Goal: Book appointment/travel/reservation

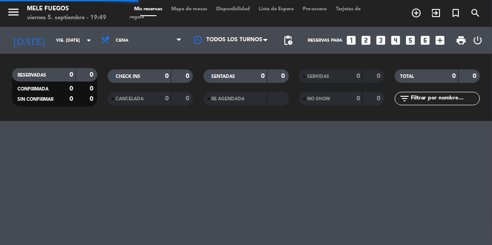
click at [57, 40] on input "vie. [DATE]" at bounding box center [85, 41] width 66 height 14
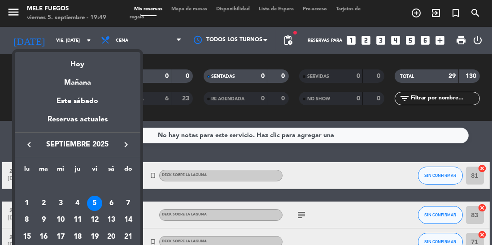
click at [114, 200] on div "6" at bounding box center [111, 203] width 15 height 15
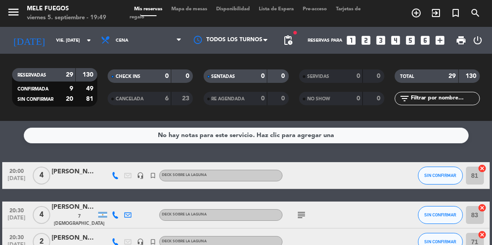
type input "sáb. [DATE]"
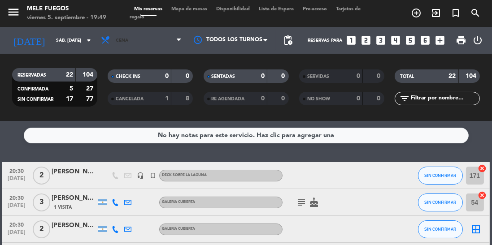
click at [134, 45] on span "Cena" at bounding box center [141, 41] width 90 height 20
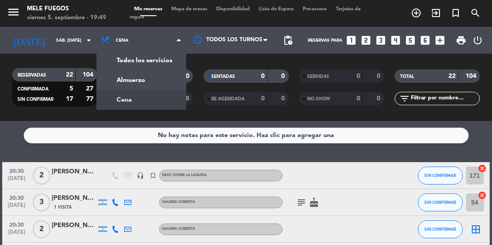
click at [125, 82] on div "menu Mele Fuegos viernes 5. septiembre - 19:49 Mis reservas Mapa de mesas Dispo…" at bounding box center [246, 60] width 492 height 121
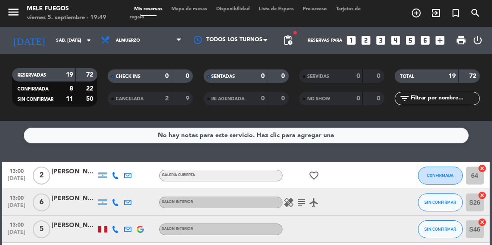
click at [190, 7] on span "Mapa de mesas" at bounding box center [189, 9] width 45 height 5
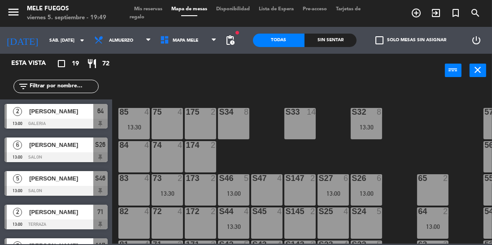
scroll to position [61, 0]
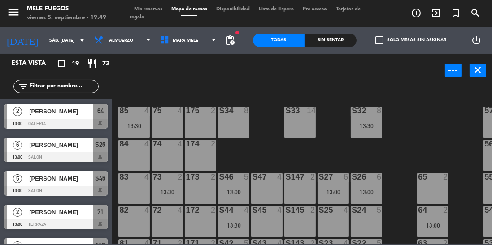
click at [225, 120] on div "S34 8" at bounding box center [233, 122] width 31 height 31
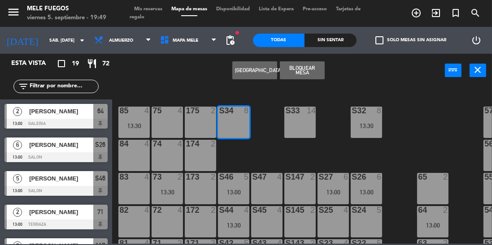
click at [250, 67] on button "[GEOGRAPHIC_DATA]" at bounding box center [254, 70] width 45 height 18
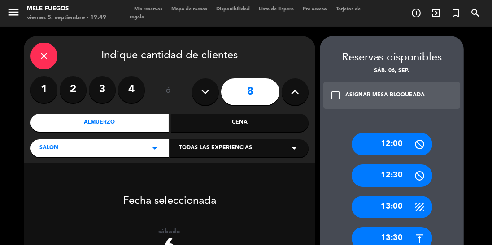
click at [211, 88] on button at bounding box center [205, 92] width 27 height 27
type input "7"
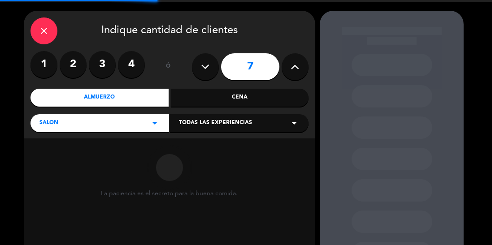
scroll to position [73, 0]
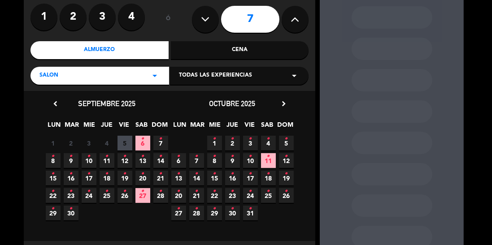
click at [139, 137] on span "6 •" at bounding box center [143, 143] width 15 height 15
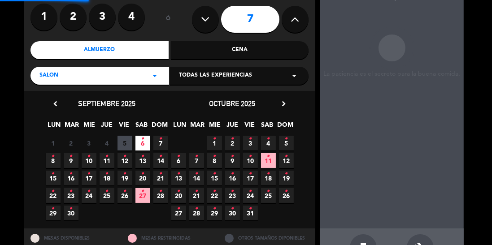
scroll to position [36, 0]
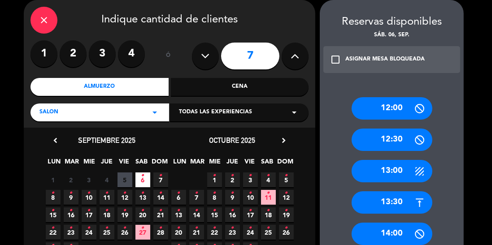
click at [401, 110] on div "12:00" at bounding box center [392, 108] width 81 height 22
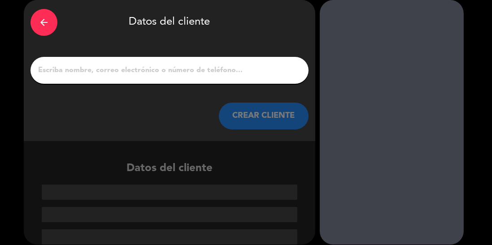
scroll to position [1, 0]
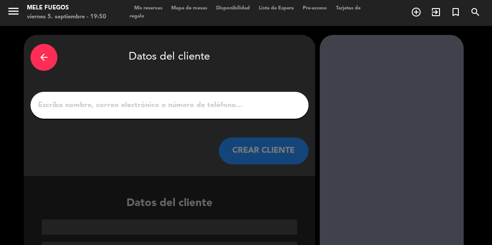
click at [231, 118] on div at bounding box center [170, 105] width 278 height 27
click at [173, 107] on input "1" at bounding box center [169, 105] width 265 height 13
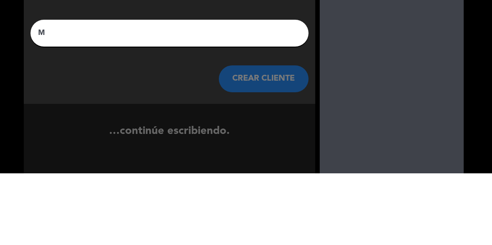
scroll to position [0, 0]
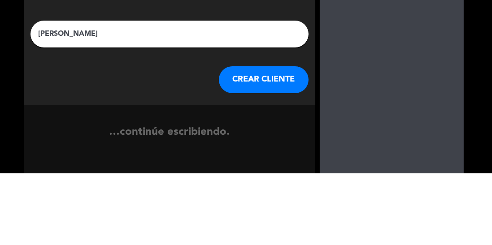
type input "Miguel Figueroa"
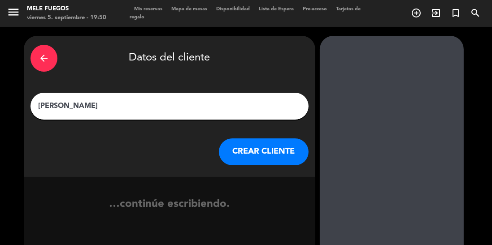
scroll to position [43, 0]
click at [270, 139] on button "CREAR CLIENTE" at bounding box center [264, 152] width 90 height 27
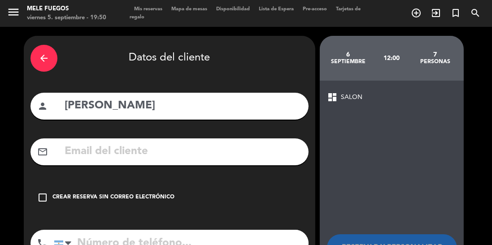
scroll to position [24, 0]
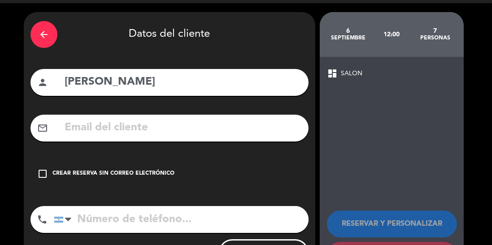
click at [110, 206] on input "tel" at bounding box center [181, 219] width 255 height 27
type input "1162161112"
click at [43, 169] on icon "check_box_outline_blank" at bounding box center [42, 174] width 11 height 11
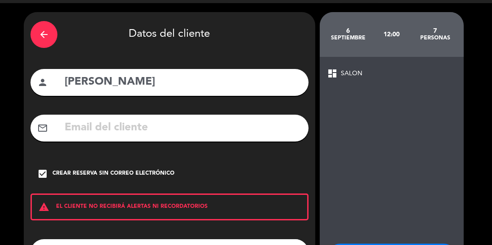
scroll to position [57, 0]
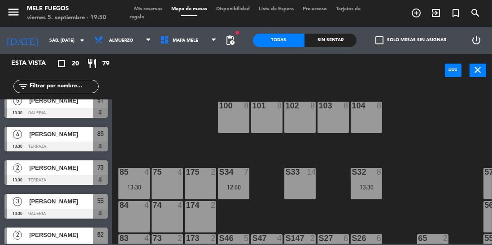
scroll to position [528, 0]
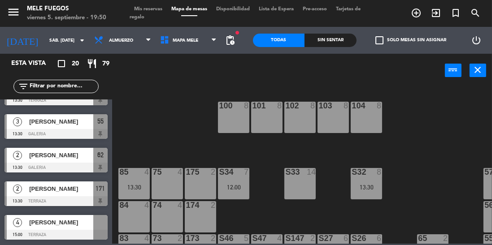
click at [423, 134] on div "100 8 101 8 102 8 103 8 104 8 S32 8 13:30 S33 14 S34 7 12:00 75 4 85 4 13:30 17…" at bounding box center [304, 165] width 375 height 158
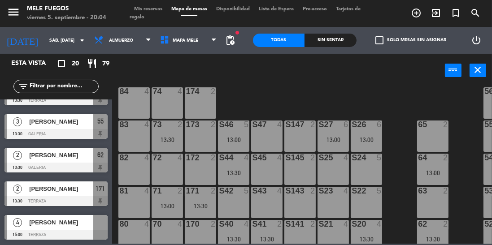
scroll to position [114, 0]
click at [45, 34] on input "sáb. [DATE]" at bounding box center [78, 41] width 66 height 14
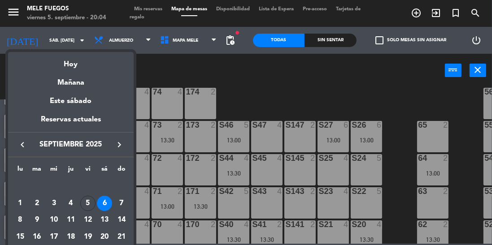
click at [91, 206] on div "5" at bounding box center [87, 203] width 15 height 15
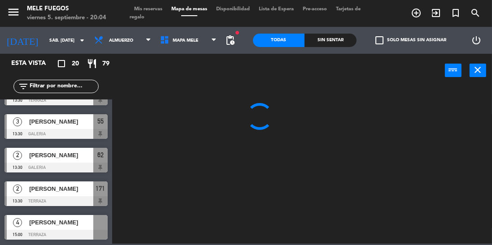
type input "vie. [DATE]"
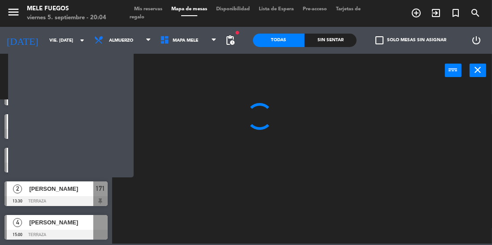
scroll to position [0, 0]
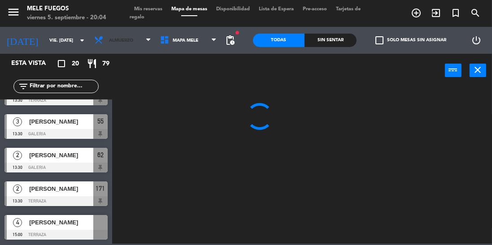
click at [122, 38] on span "Almuerzo" at bounding box center [121, 40] width 24 height 5
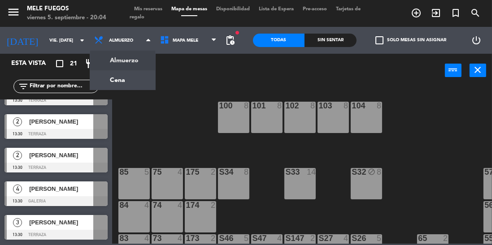
click at [108, 87] on ng-component "menu Mele Fuegos viernes 5. septiembre - 20:04 Mis reservas Mapa de mesas Dispo…" at bounding box center [246, 122] width 492 height 244
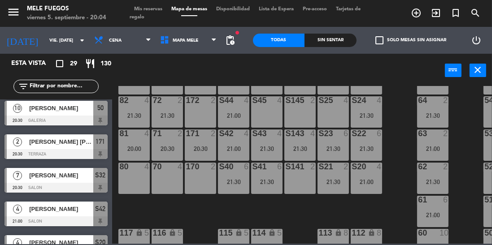
scroll to position [193, 0]
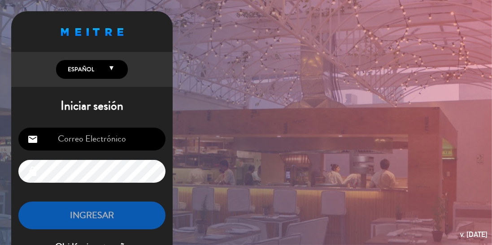
click at [109, 138] on input "email" at bounding box center [91, 139] width 147 height 23
type input "[EMAIL_ADDRESS][DOMAIN_NAME]"
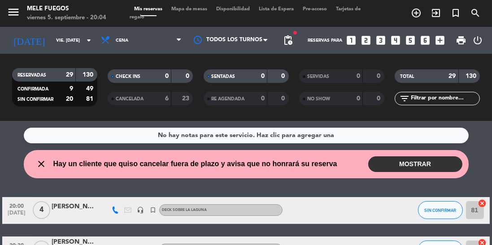
click at [419, 165] on button "MOSTRAR" at bounding box center [415, 165] width 94 height 16
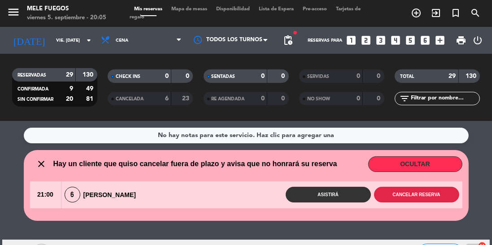
click at [416, 201] on button "Cancelar reserva" at bounding box center [416, 195] width 85 height 16
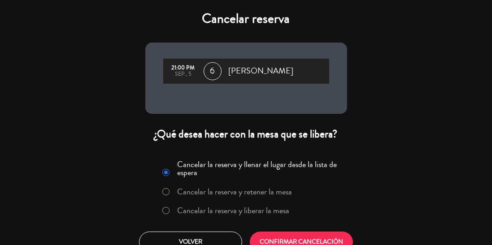
scroll to position [13, 0]
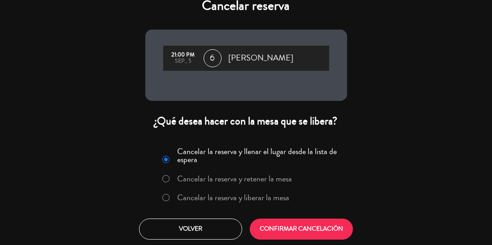
click at [164, 196] on input "Cancelar la reserva y liberar la mesa" at bounding box center [165, 197] width 6 height 6
radio input "true"
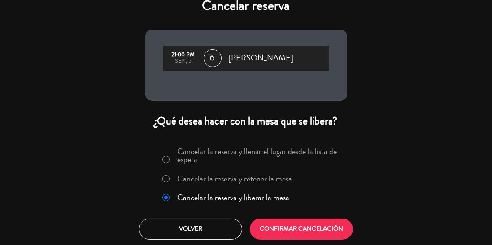
scroll to position [0, 0]
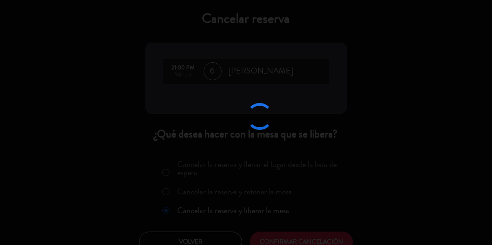
click at [292, 241] on div at bounding box center [246, 122] width 492 height 245
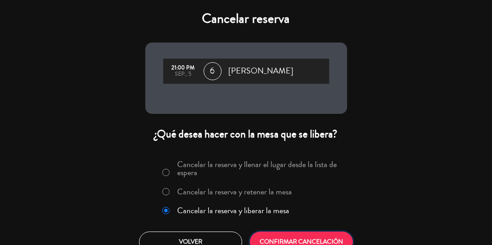
click at [314, 234] on button "CONFIRMAR CANCELACIÓN" at bounding box center [301, 242] width 103 height 21
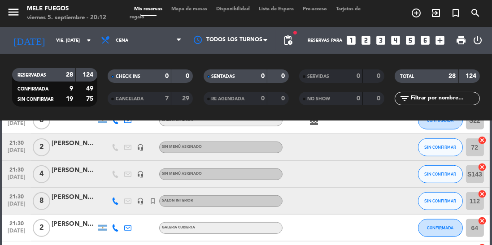
scroll to position [622, 0]
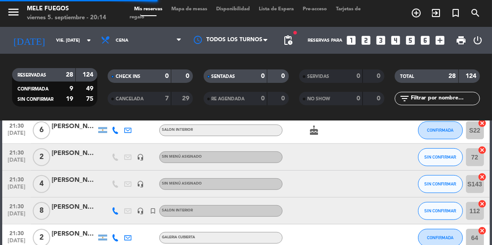
click at [199, 9] on span "Mapa de mesas" at bounding box center [189, 9] width 45 height 5
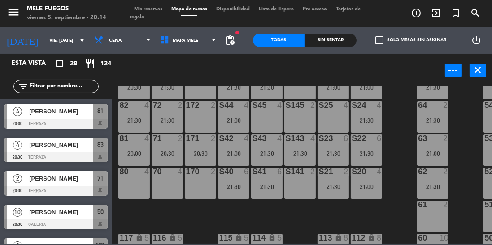
scroll to position [169, 0]
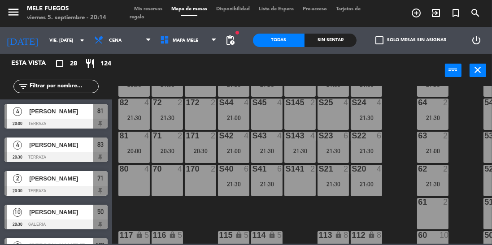
click at [306, 191] on div "S141 2" at bounding box center [300, 180] width 31 height 31
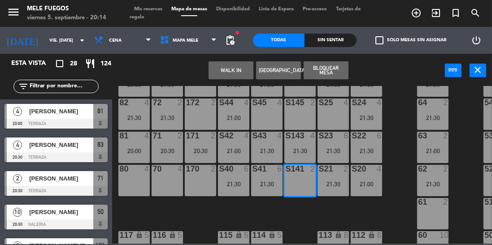
click at [329, 74] on button "Bloquear Mesa" at bounding box center [326, 70] width 45 height 18
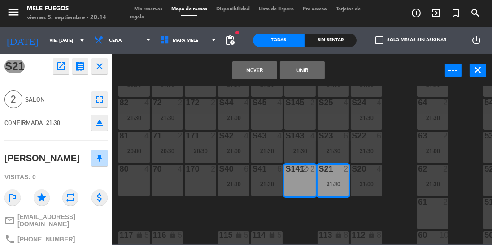
click at [266, 73] on button "Mover" at bounding box center [254, 70] width 45 height 18
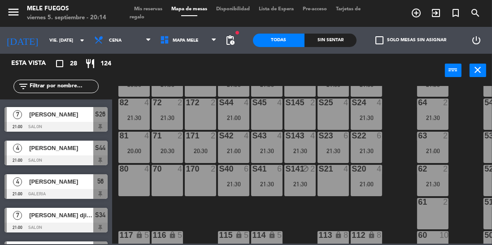
scroll to position [193, 0]
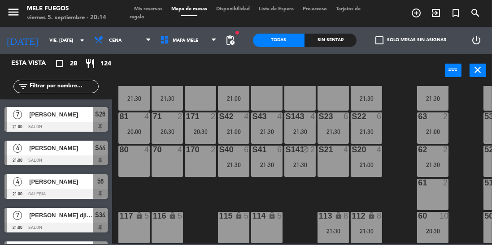
click at [191, 193] on div "100 8 101 8 102 8 103 8 104 8 S32 7 20:30 S33 14 21:00 S34 7 21:00 75 4 85 5 17…" at bounding box center [304, 165] width 375 height 158
click at [184, 212] on div "5" at bounding box center [182, 216] width 15 height 9
click at [190, 199] on div "100 8 101 8 102 8 103 8 104 8 S32 7 20:30 S33 14 21:00 S34 7 21:00 75 4 85 5 17…" at bounding box center [304, 165] width 375 height 158
click at [200, 195] on div "100 8 101 8 102 8 103 8 104 8 S32 7 20:30 S33 14 21:00 S34 7 21:00 75 4 85 5 17…" at bounding box center [304, 165] width 375 height 158
click at [194, 202] on div "100 8 101 8 102 8 103 8 104 8 S32 7 20:30 S33 14 21:00 S34 7 21:00 75 4 85 5 17…" at bounding box center [304, 165] width 375 height 158
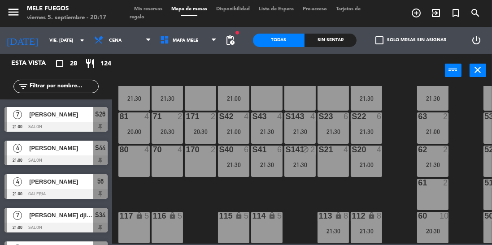
click at [462, 181] on div "100 8 101 8 102 8 103 8 104 8 S32 7 20:30 S33 14 21:00 S34 7 21:00 75 4 85 5 17…" at bounding box center [304, 165] width 375 height 158
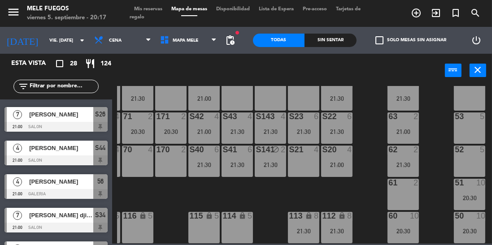
click at [437, 188] on div "100 8 101 8 102 8 103 8 104 8 S32 7 20:30 S33 14 21:00 S34 7 21:00 75 4 85 5 17…" at bounding box center [304, 165] width 375 height 158
click at [45, 42] on input "vie. [DATE]" at bounding box center [78, 41] width 66 height 14
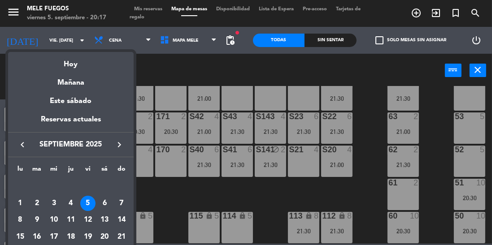
click at [107, 205] on div "6" at bounding box center [104, 203] width 15 height 15
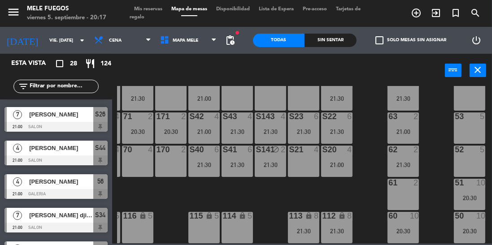
type input "sáb. [DATE]"
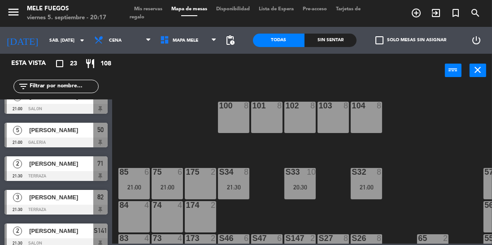
scroll to position [586, 0]
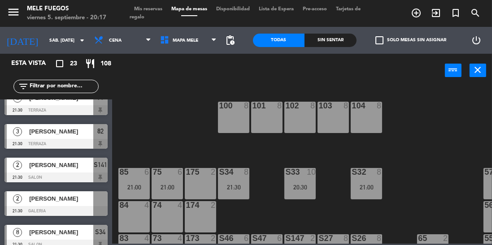
click at [457, 12] on icon "turned_in_not" at bounding box center [456, 13] width 11 height 11
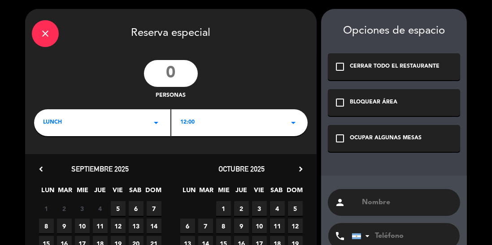
click at [174, 75] on input "number" at bounding box center [171, 73] width 54 height 27
type input "3"
click at [110, 124] on div "LUNCH arrow_drop_down" at bounding box center [102, 123] width 136 height 27
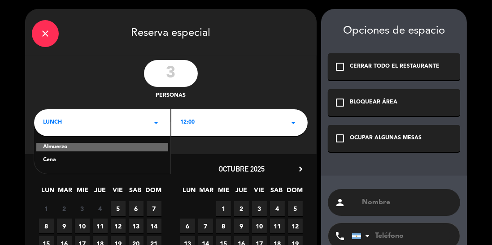
click at [74, 163] on div "Cena" at bounding box center [102, 160] width 118 height 9
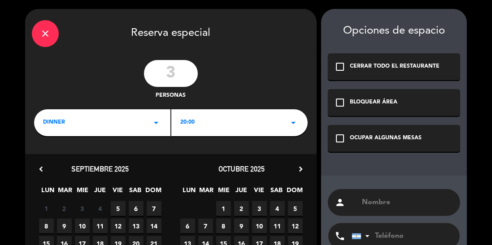
click at [210, 126] on div "20:00 arrow_drop_down" at bounding box center [239, 123] width 136 height 27
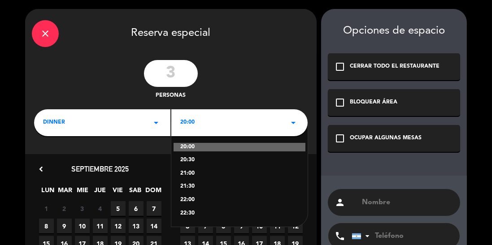
click at [211, 185] on div "21:30" at bounding box center [239, 187] width 118 height 9
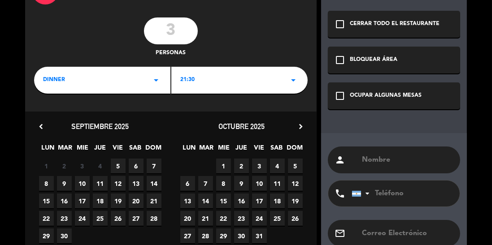
scroll to position [66, 0]
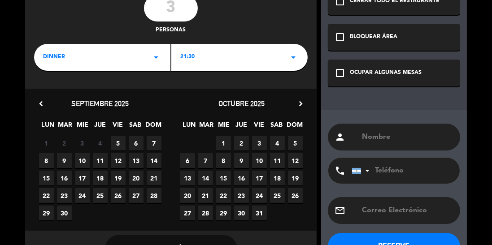
click at [131, 146] on span "6" at bounding box center [136, 143] width 15 height 15
click at [391, 76] on div "OCUPAR ALGUNAS MESAS" at bounding box center [386, 73] width 72 height 9
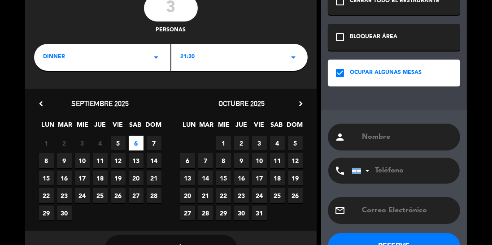
click at [388, 140] on input "text" at bounding box center [407, 137] width 92 height 13
click at [239, 34] on div "3 personas" at bounding box center [171, 15] width 292 height 40
click at [385, 140] on input "Sil" at bounding box center [407, 137] width 92 height 13
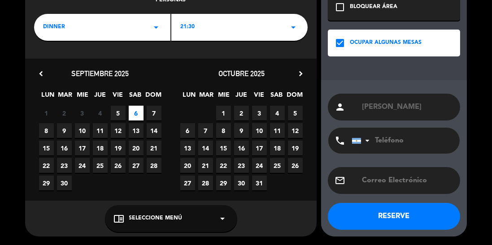
type input "[PERSON_NAME]"
click at [409, 219] on button "RESERVE" at bounding box center [394, 216] width 132 height 27
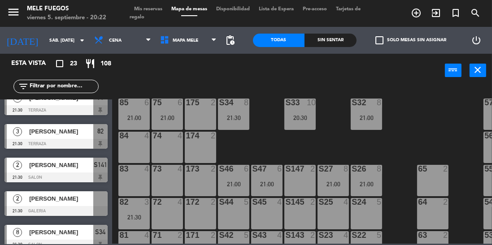
scroll to position [70, 0]
click at [45, 45] on input "sáb. [DATE]" at bounding box center [78, 41] width 66 height 14
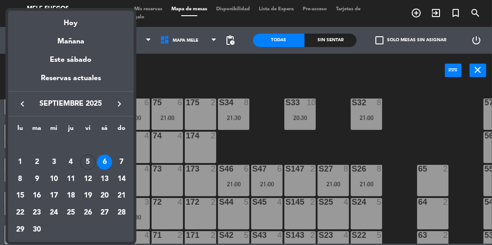
click at [85, 165] on div "5" at bounding box center [87, 162] width 15 height 15
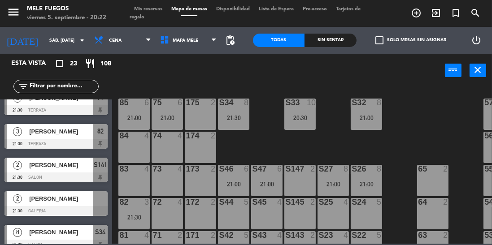
type input "vie. [DATE]"
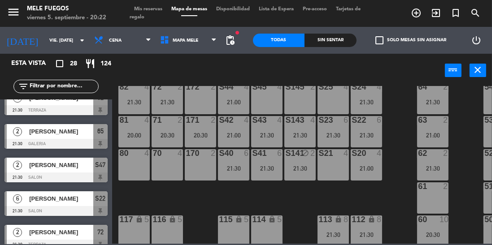
scroll to position [186, 0]
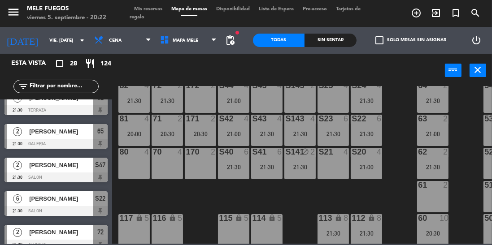
click at [232, 101] on div "21:00" at bounding box center [233, 101] width 31 height 6
click at [266, 205] on div "100 8 101 8 102 8 103 8 104 8 S32 7 20:30 S33 14 21:00 S34 7 21:00 75 4 85 5 17…" at bounding box center [304, 165] width 375 height 158
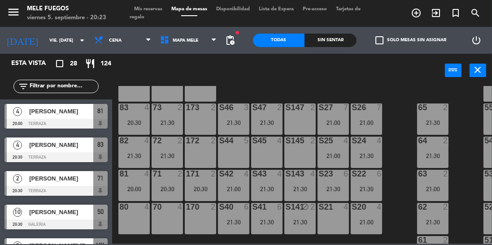
scroll to position [0, 0]
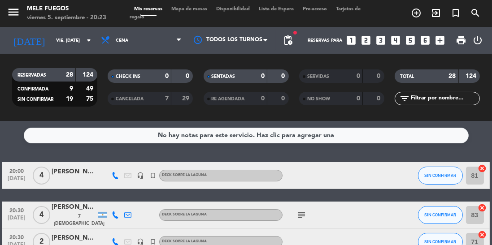
click at [193, 9] on span "Mapa de mesas" at bounding box center [189, 9] width 45 height 5
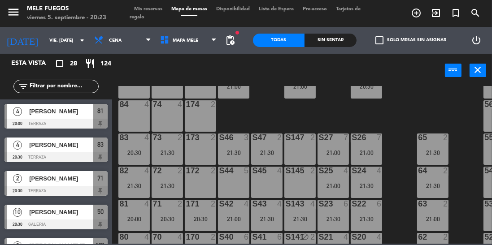
scroll to position [110, 0]
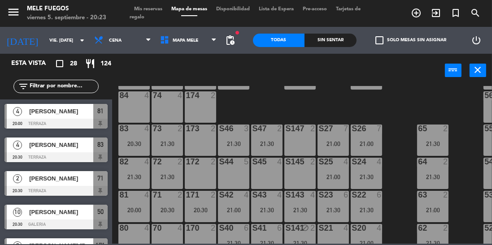
click at [335, 172] on div "S25 4 21:00" at bounding box center [333, 173] width 31 height 31
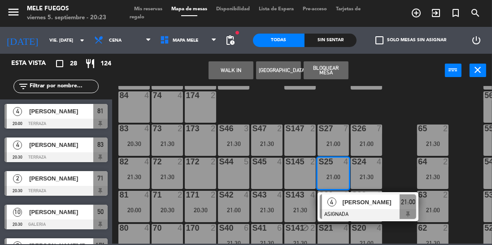
click at [414, 125] on div "65" at bounding box center [418, 129] width 15 height 8
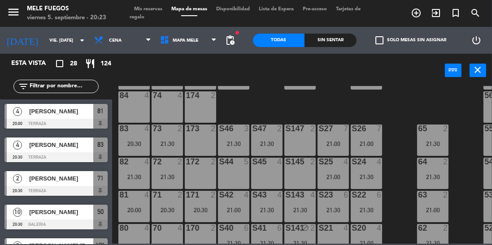
scroll to position [137, 0]
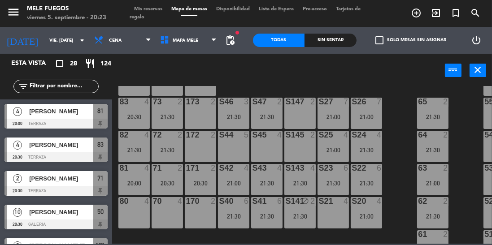
click at [343, 148] on div "21:00" at bounding box center [333, 150] width 31 height 6
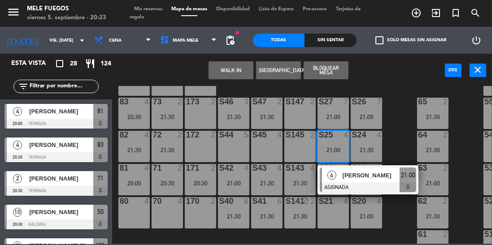
click at [413, 101] on div "65" at bounding box center [418, 102] width 15 height 8
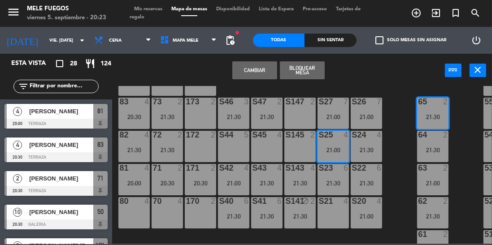
click at [340, 145] on div "S25 4 21:00" at bounding box center [333, 146] width 31 height 31
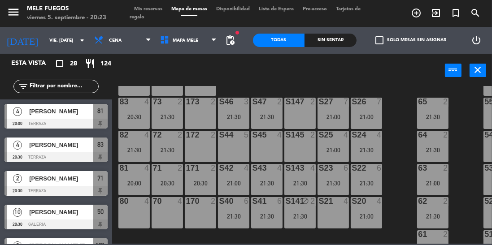
click at [398, 106] on div "100 8 101 8 102 8 103 8 104 8 S32 7 20:30 S33 14 21:00 S34 7 21:00 75 4 85 5 17…" at bounding box center [304, 165] width 375 height 158
click at [398, 82] on div "power_input close" at bounding box center [278, 71] width 333 height 34
click at [366, 148] on div "21:30" at bounding box center [366, 150] width 31 height 6
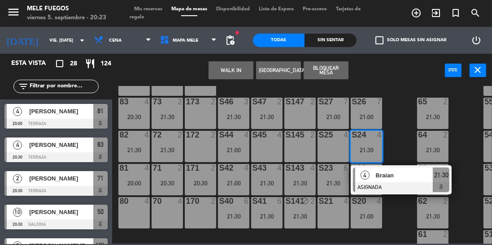
click at [419, 111] on div "65 2 21:30" at bounding box center [432, 113] width 31 height 31
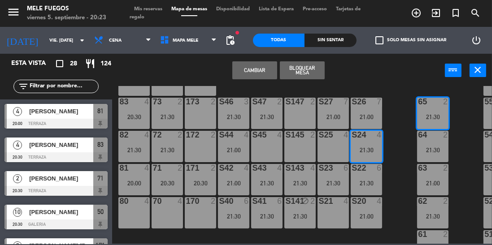
click at [401, 105] on div "100 8 101 8 102 8 103 8 104 8 S32 7 20:30 S33 14 21:00 S34 7 21:00 75 4 85 5 17…" at bounding box center [304, 165] width 375 height 158
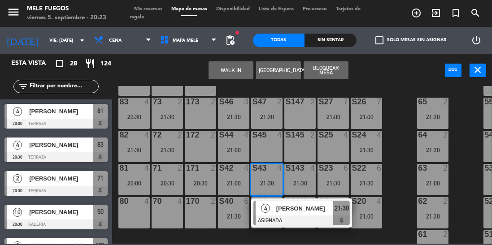
click at [396, 146] on div "100 8 101 8 102 8 103 8 104 8 S32 7 20:30 S33 14 21:00 S34 7 21:00 75 4 85 5 17…" at bounding box center [304, 165] width 375 height 158
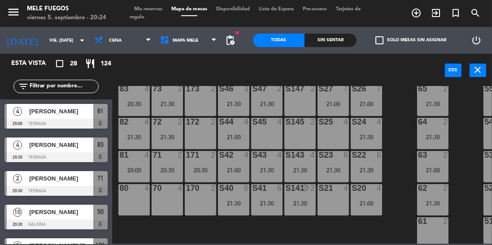
scroll to position [157, 0]
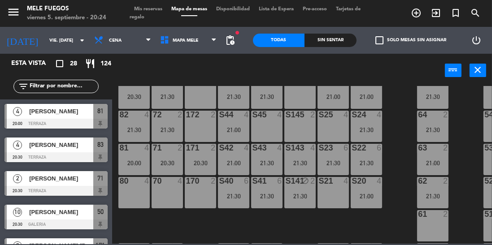
click at [274, 198] on div "21:30" at bounding box center [266, 196] width 31 height 6
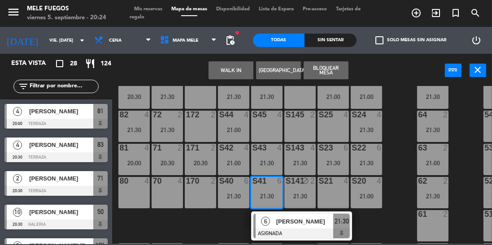
click at [303, 163] on div "21:30" at bounding box center [300, 163] width 31 height 6
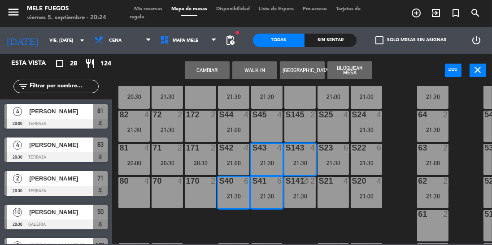
click at [397, 143] on div "100 8 101 8 102 8 103 8 104 8 S32 7 20:30 S33 14 21:00 S34 7 21:00 75 4 85 5 17…" at bounding box center [304, 165] width 375 height 158
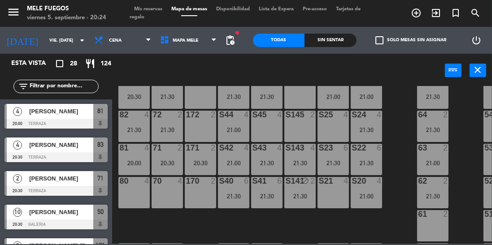
click at [308, 164] on div "21:30" at bounding box center [300, 163] width 31 height 6
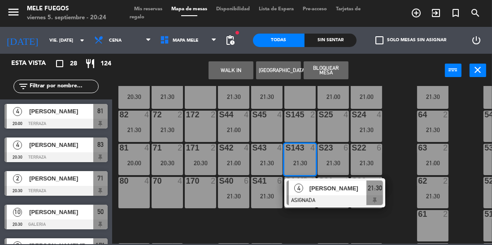
click at [399, 140] on div "100 8 101 8 102 8 103 8 104 8 S32 7 20:30 S33 14 21:00 S34 7 21:00 75 4 85 5 17…" at bounding box center [304, 165] width 375 height 158
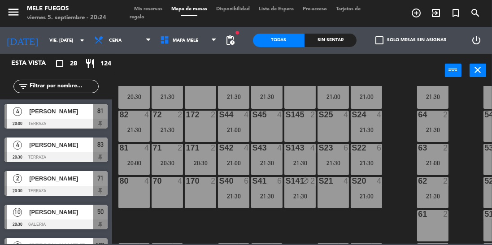
click at [267, 196] on div "21:30" at bounding box center [266, 196] width 31 height 6
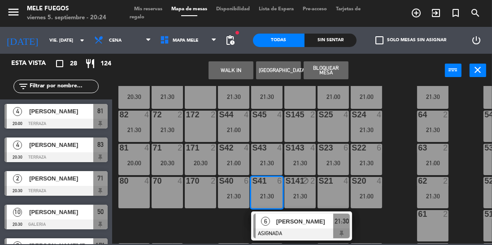
click at [399, 144] on div "100 8 101 8 102 8 103 8 104 8 S32 7 20:30 S33 14 21:00 S34 7 21:00 75 4 85 5 17…" at bounding box center [304, 165] width 375 height 158
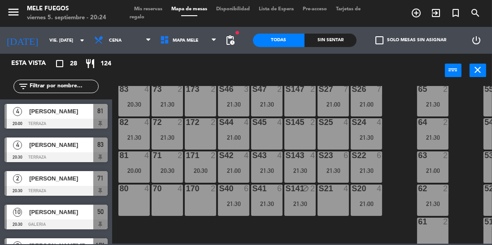
scroll to position [148, 0]
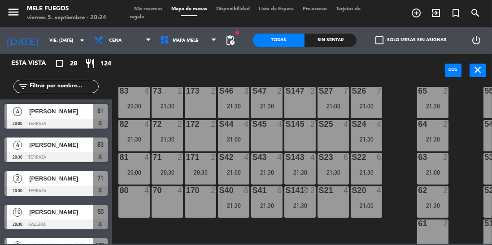
click at [302, 166] on div "S143 4 21:30" at bounding box center [300, 168] width 31 height 31
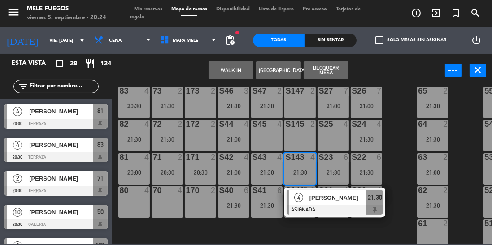
click at [349, 207] on div at bounding box center [335, 210] width 96 height 10
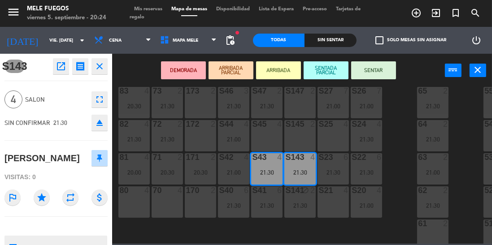
scroll to position [66, 0]
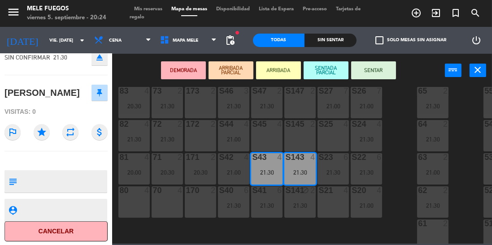
click at [412, 158] on div "63" at bounding box center [418, 157] width 15 height 8
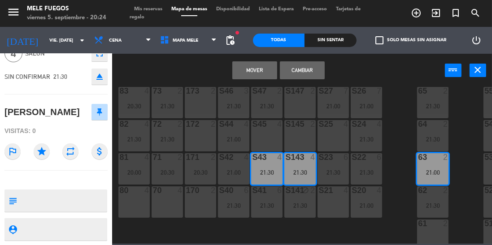
scroll to position [45, 0]
click at [401, 137] on div "100 8 101 8 102 8 103 8 104 8 S32 7 20:30 S33 14 21:00 S34 7 21:00 75 4 85 5 17…" at bounding box center [304, 165] width 375 height 158
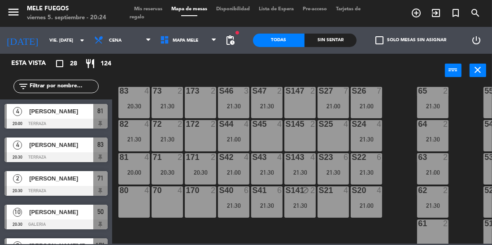
scroll to position [131, 0]
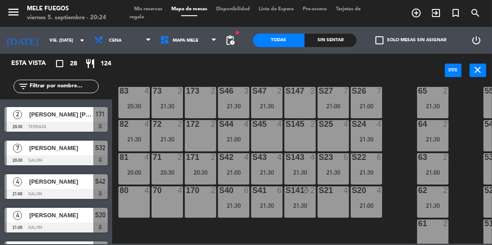
click at [267, 199] on div "S41 6 21:30" at bounding box center [266, 202] width 31 height 31
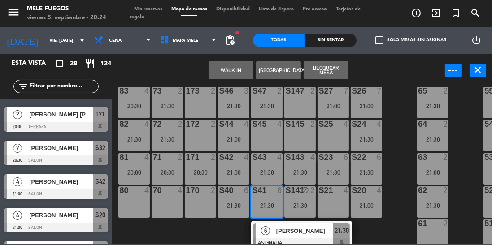
click at [308, 237] on div "[PERSON_NAME]" at bounding box center [305, 231] width 58 height 15
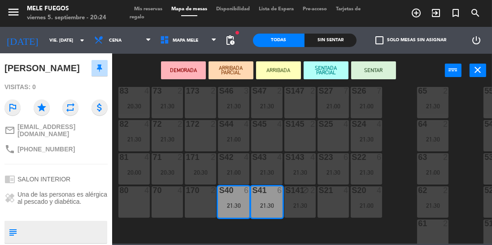
scroll to position [91, 0]
click at [389, 123] on div "4" at bounding box center [381, 124] width 15 height 8
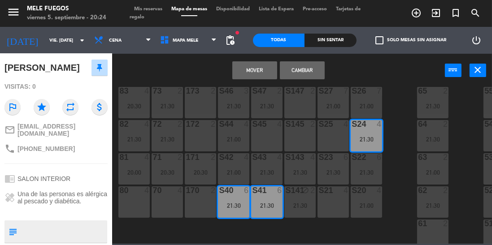
click at [403, 120] on div "100 8 101 8 102 8 103 8 104 8 S32 7 20:30 S33 14 21:00 S34 7 21:00 75 4 85 5 17…" at bounding box center [304, 165] width 375 height 158
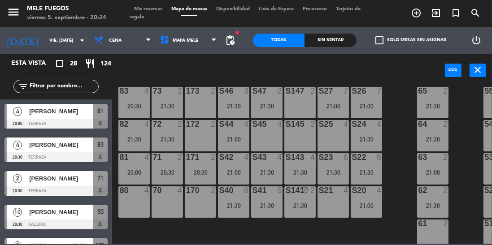
scroll to position [232, 0]
click at [136, 164] on div "81 4 20:00" at bounding box center [133, 168] width 31 height 31
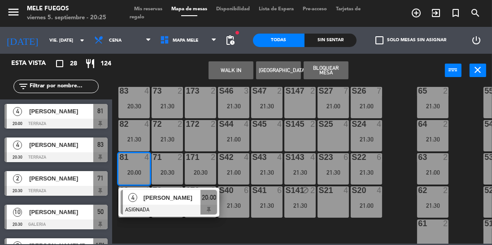
click at [397, 124] on div "100 8 101 8 102 8 103 8 104 8 S32 7 20:30 S33 14 21:00 S34 7 21:00 75 4 85 5 17…" at bounding box center [304, 165] width 375 height 158
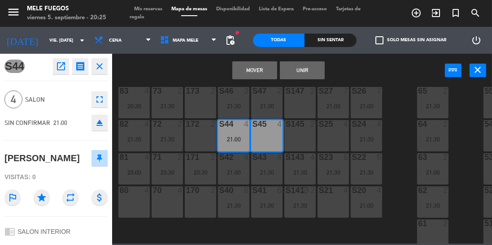
click at [306, 67] on button "Unir" at bounding box center [302, 70] width 45 height 18
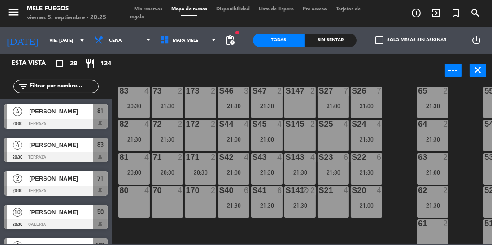
scroll to position [0, 0]
click at [270, 139] on div "21:00" at bounding box center [266, 139] width 31 height 6
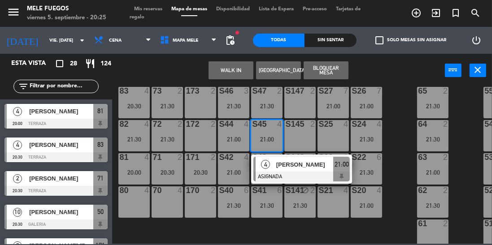
click at [295, 173] on div at bounding box center [302, 177] width 96 height 10
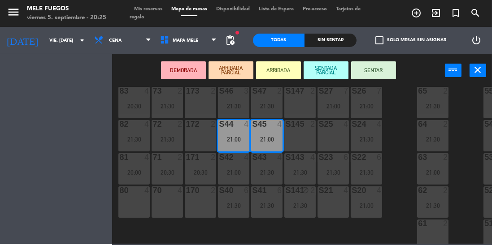
click at [303, 139] on div "S145 2" at bounding box center [300, 135] width 31 height 31
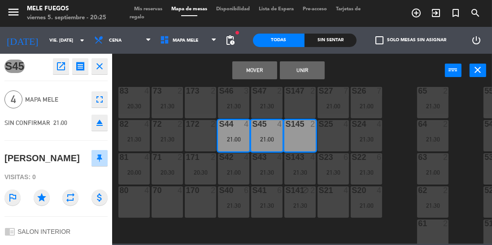
click at [359, 75] on div "Mover Unir power_input close" at bounding box center [278, 71] width 333 height 34
click at [336, 71] on div "Mover Unir power_input close" at bounding box center [278, 71] width 333 height 34
click at [345, 70] on div "Mover Unir power_input close" at bounding box center [278, 71] width 333 height 34
click at [350, 66] on div "Mover Unir power_input close" at bounding box center [278, 71] width 333 height 34
click at [402, 145] on div "100 8 101 8 102 8 103 8 104 8 S32 7 20:30 S33 14 21:00 S34 7 21:00 75 4 85 5 17…" at bounding box center [304, 165] width 375 height 158
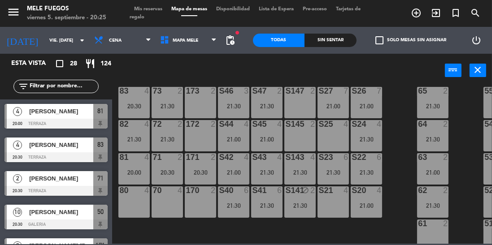
click at [270, 139] on div "21:00" at bounding box center [266, 139] width 31 height 6
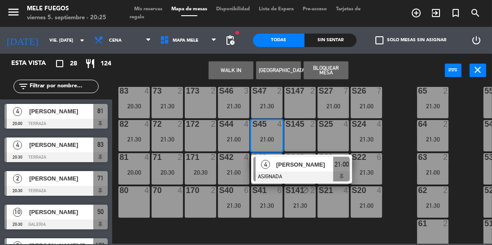
click at [296, 133] on div "S145 2" at bounding box center [300, 135] width 31 height 31
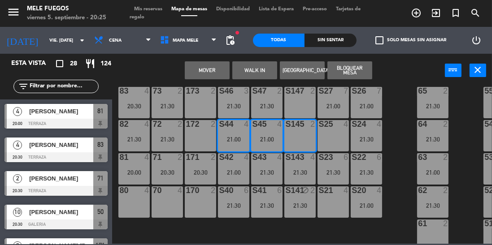
click at [404, 98] on div "100 8 101 8 102 8 103 8 104 8 S32 7 20:30 S33 14 21:00 S34 7 21:00 75 4 85 5 17…" at bounding box center [304, 165] width 375 height 158
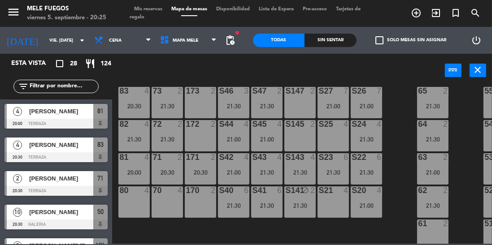
click at [235, 136] on div "21:00" at bounding box center [233, 139] width 31 height 6
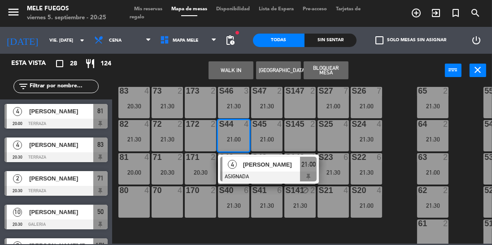
click at [393, 106] on div "100 8 101 8 102 8 103 8 104 8 S32 7 20:30 S33 14 21:00 S34 7 21:00 75 4 85 5 17…" at bounding box center [304, 165] width 375 height 158
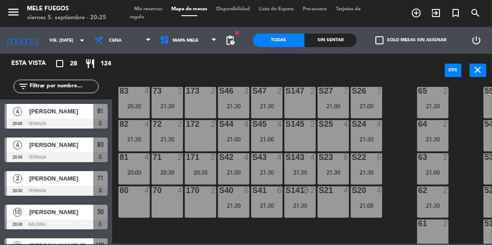
click at [271, 142] on div "21:00" at bounding box center [266, 139] width 31 height 6
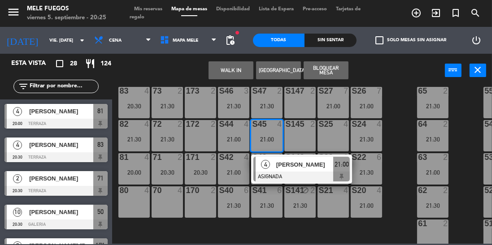
click at [294, 170] on div "[PERSON_NAME]" at bounding box center [305, 165] width 58 height 15
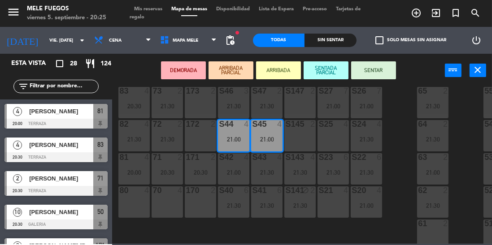
click at [300, 137] on div "S145 2" at bounding box center [300, 135] width 31 height 31
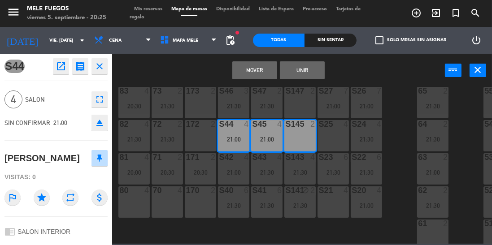
click at [384, 72] on div "Mover Unir power_input close" at bounding box center [278, 71] width 333 height 34
click at [355, 67] on div "Mover Unir power_input close" at bounding box center [278, 71] width 333 height 34
click at [357, 68] on div "Mover Unir power_input close" at bounding box center [278, 71] width 333 height 34
click at [352, 67] on div "Mover Unir power_input close" at bounding box center [278, 71] width 333 height 34
click at [355, 65] on div "Mover Unir power_input close" at bounding box center [278, 71] width 333 height 34
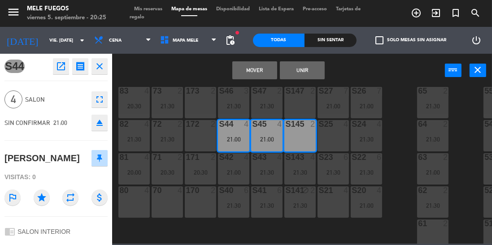
click at [199, 71] on div "Mover Unir power_input close" at bounding box center [278, 71] width 333 height 34
click at [388, 121] on div "4" at bounding box center [381, 124] width 15 height 8
click at [398, 125] on div "100 8 101 8 102 8 103 8 104 8 S32 7 20:30 S33 14 21:00 S34 7 21:00 75 4 85 5 17…" at bounding box center [304, 165] width 375 height 158
click at [404, 119] on div "100 8 101 8 102 8 103 8 104 8 S32 7 20:30 S33 14 21:00 S34 7 21:00 75 4 85 5 17…" at bounding box center [304, 165] width 375 height 158
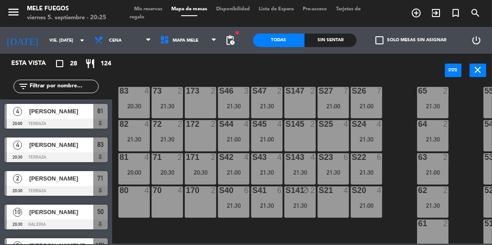
click at [242, 136] on div "21:00" at bounding box center [233, 139] width 31 height 6
click at [334, 203] on div "21:00" at bounding box center [333, 206] width 31 height 6
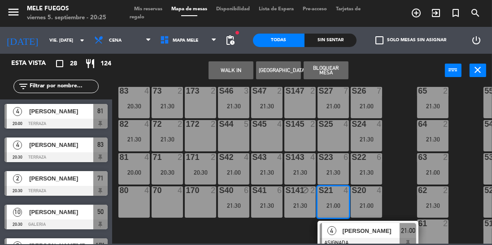
click at [401, 124] on div "100 8 101 8 102 8 103 8 104 8 S32 7 20:30 S33 14 21:00 S34 7 21:00 75 4 85 5 17…" at bounding box center [304, 165] width 375 height 158
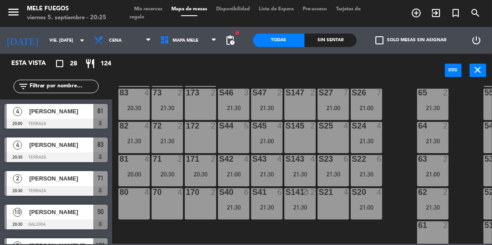
click at [269, 144] on div "21:00" at bounding box center [266, 141] width 31 height 6
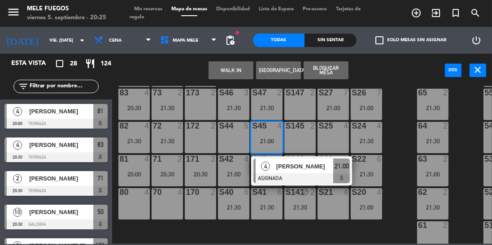
click at [288, 176] on div at bounding box center [302, 179] width 96 height 10
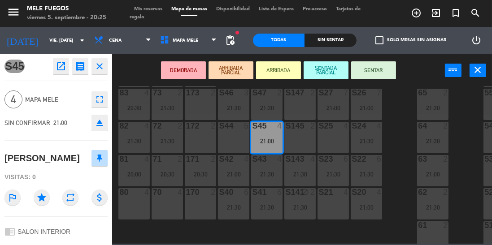
click at [300, 139] on div "S145 2" at bounding box center [300, 137] width 31 height 31
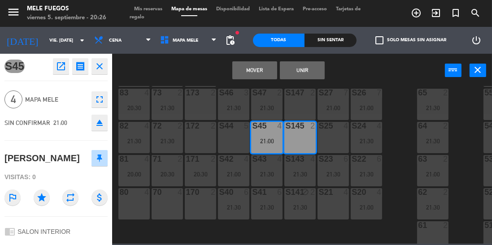
click at [311, 75] on button "Unir" at bounding box center [302, 70] width 45 height 18
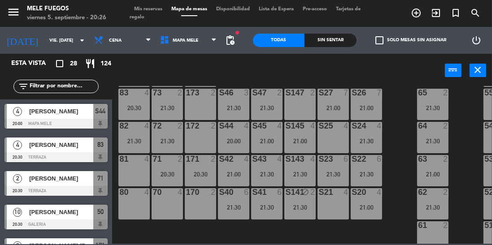
click at [239, 143] on div "20:00" at bounding box center [233, 141] width 31 height 6
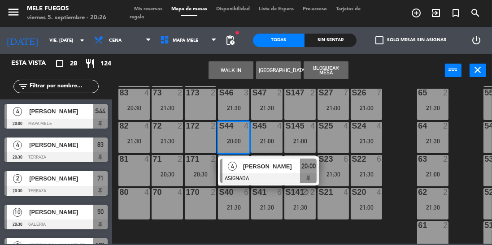
click at [264, 167] on span "[PERSON_NAME]" at bounding box center [271, 166] width 57 height 9
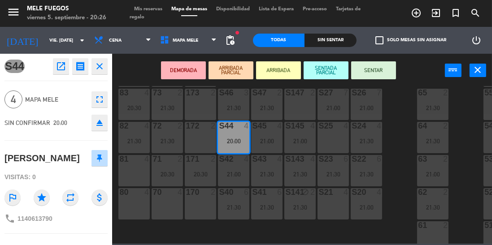
click at [361, 75] on button "SENTAR" at bounding box center [373, 70] width 45 height 18
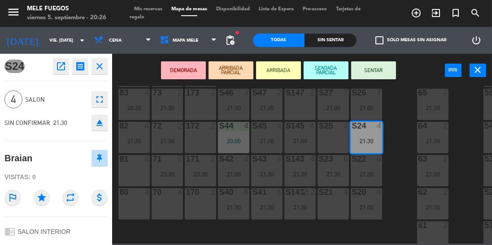
click at [399, 127] on div "100 8 101 8 102 8 103 8 104 8 S32 7 20:30 S33 14 21:00 S34 7 21:00 75 4 85 5 17…" at bounding box center [304, 165] width 375 height 158
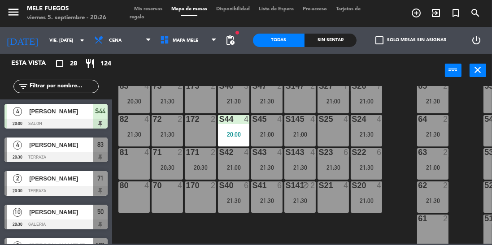
scroll to position [153, 0]
click at [234, 197] on div "21:30" at bounding box center [233, 200] width 31 height 6
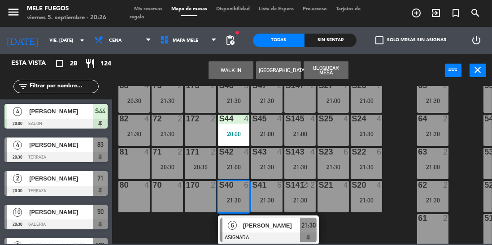
click at [270, 230] on span "[PERSON_NAME]" at bounding box center [271, 225] width 57 height 9
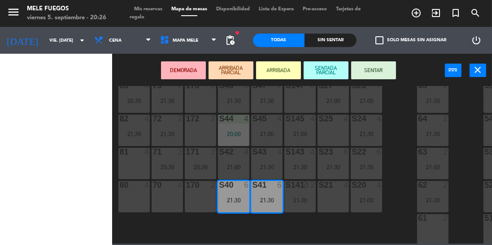
scroll to position [0, 246]
click at [393, 135] on div "100 8 101 8 102 8 103 8 104 8 S32 7 20:30 S33 14 21:00 S34 7 21:00 75 4 85 5 17…" at bounding box center [304, 165] width 375 height 158
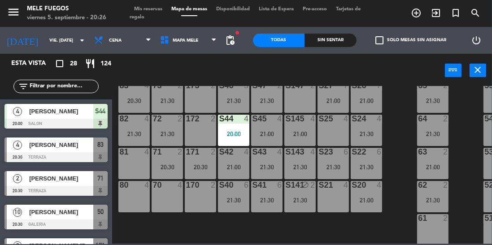
scroll to position [0, 0]
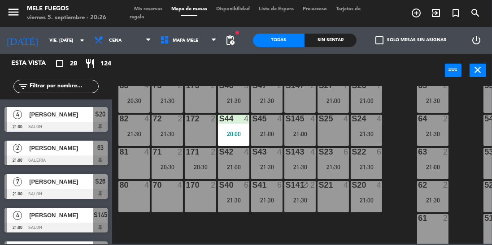
click at [241, 200] on div "21:30" at bounding box center [233, 200] width 31 height 6
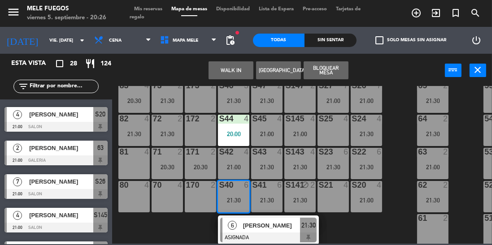
click at [262, 227] on span "[PERSON_NAME]" at bounding box center [271, 225] width 57 height 9
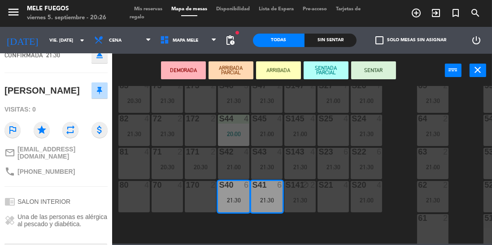
scroll to position [69, 0]
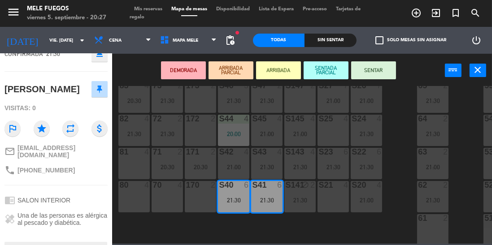
click at [395, 140] on div "100 8 101 8 102 8 103 8 104 8 S32 7 20:30 S33 14 21:00 S34 7 21:00 75 4 85 5 17…" at bounding box center [304, 165] width 375 height 158
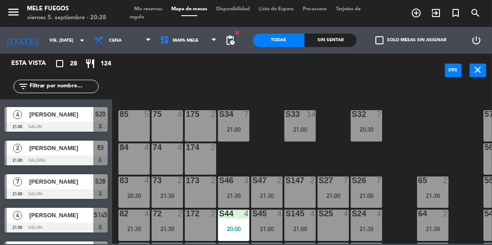
scroll to position [56, 0]
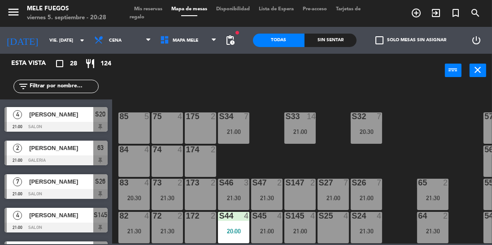
click at [367, 131] on div "20:30" at bounding box center [366, 132] width 31 height 6
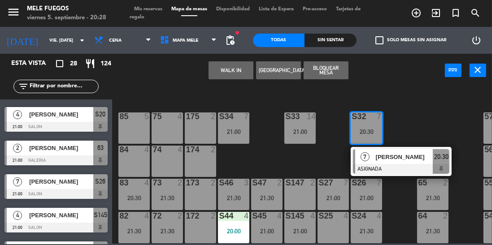
click at [437, 163] on div "20:30" at bounding box center [441, 156] width 17 height 15
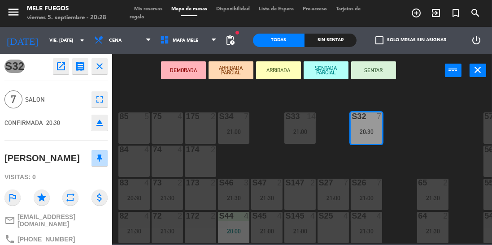
click at [386, 72] on button "SENTAR" at bounding box center [373, 70] width 45 height 18
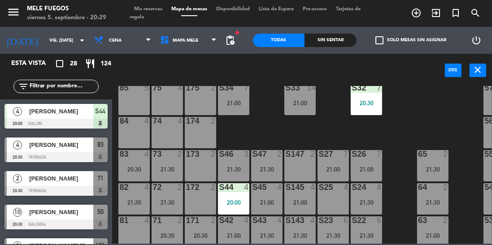
scroll to position [78, 0]
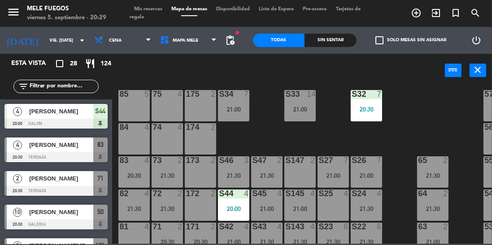
click at [364, 114] on div "S32 7 20:30" at bounding box center [366, 105] width 31 height 31
click at [434, 99] on div "100 8 101 8 102 8 103 8 104 8 S32 7 20:30 S33 14 21:00 S34 7 21:00 75 4 85 5 17…" at bounding box center [304, 165] width 375 height 158
click at [307, 110] on div "21:00" at bounding box center [300, 109] width 31 height 6
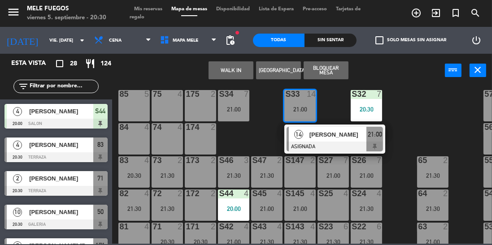
click at [426, 112] on div "100 8 101 8 102 8 103 8 104 8 S32 7 20:30 S33 14 21:00 14 [PERSON_NAME] ASIGNAD…" at bounding box center [304, 165] width 375 height 158
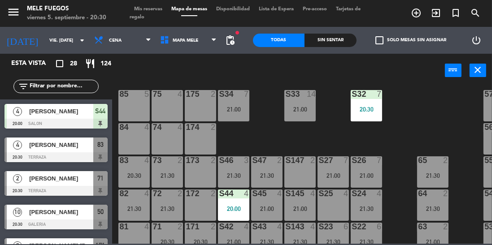
click at [230, 112] on div "S34 7 21:00" at bounding box center [233, 105] width 31 height 31
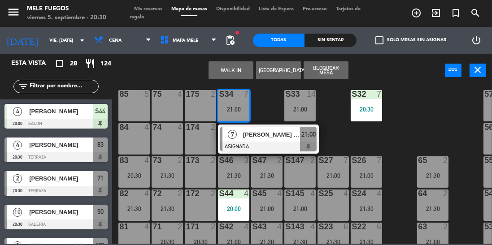
click at [410, 132] on div "100 8 101 8 102 8 103 8 104 8 S32 7 20:30 S33 14 21:00 S34 7 21:00 7 [PERSON_NA…" at bounding box center [304, 165] width 375 height 158
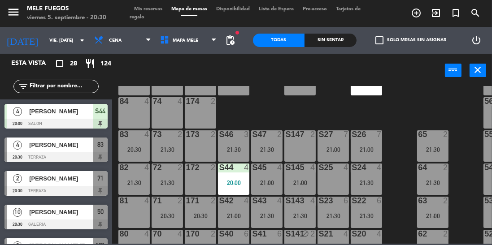
scroll to position [108, 0]
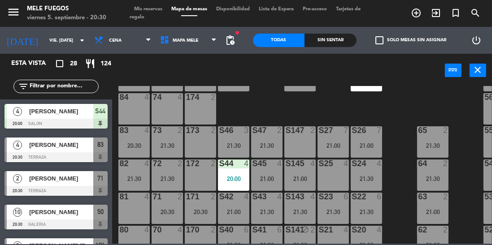
click at [306, 180] on div "21:00" at bounding box center [300, 179] width 31 height 6
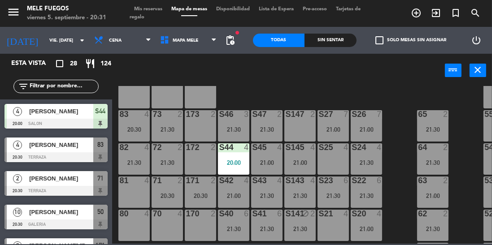
scroll to position [153, 0]
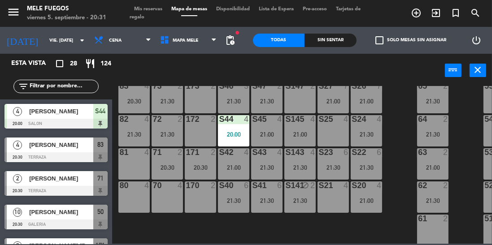
click at [401, 111] on div "100 8 101 8 102 8 103 8 104 8 S32 7 20:30 S33 14 21:00 S34 7 21:00 75 4 85 5 17…" at bounding box center [304, 165] width 375 height 158
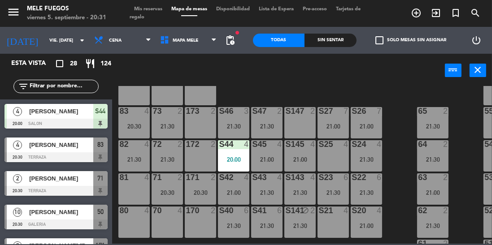
scroll to position [106, 0]
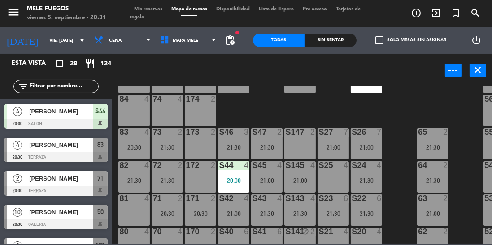
click at [404, 106] on div "100 8 101 8 102 8 103 8 104 8 S32 7 20:30 S33 14 21:00 S34 7 21:00 75 4 85 5 17…" at bounding box center [304, 165] width 375 height 158
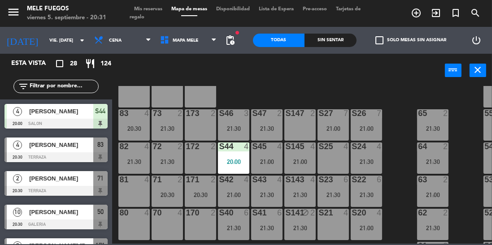
scroll to position [127, 0]
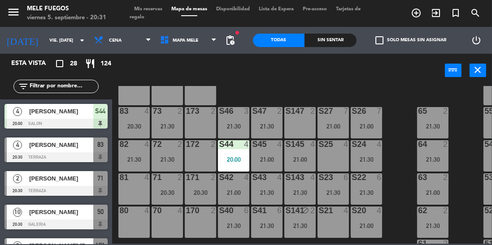
click at [395, 109] on div "100 8 101 8 102 8 103 8 104 8 S32 7 20:30 S33 14 21:00 S34 7 21:00 75 4 85 5 17…" at bounding box center [304, 165] width 375 height 158
click at [404, 94] on div "100 8 101 8 102 8 103 8 104 8 S32 7 20:30 S33 14 21:00 S34 7 21:00 75 4 85 5 17…" at bounding box center [304, 165] width 375 height 158
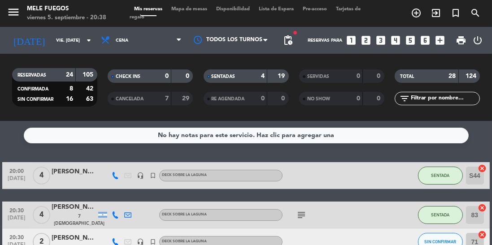
click at [457, 15] on icon "turned_in_not" at bounding box center [456, 13] width 11 height 11
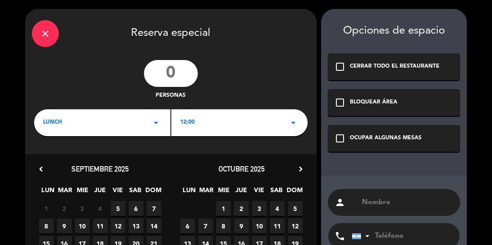
click at [176, 66] on input "number" at bounding box center [171, 73] width 54 height 27
type input "6"
click at [105, 127] on div "LUNCH arrow_drop_down" at bounding box center [102, 123] width 136 height 27
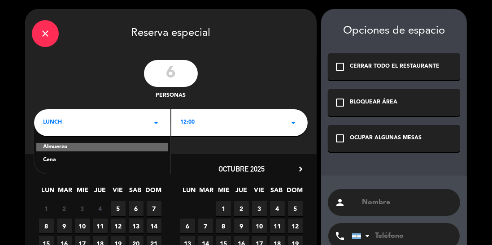
click at [264, 66] on div "6 personas" at bounding box center [171, 80] width 292 height 40
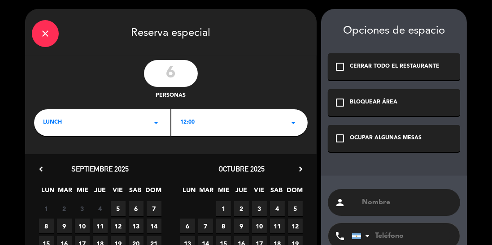
click at [218, 124] on div "12:00 arrow_drop_down" at bounding box center [239, 123] width 136 height 27
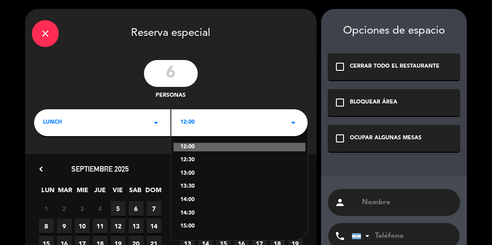
click at [219, 187] on div "13:30" at bounding box center [239, 187] width 118 height 9
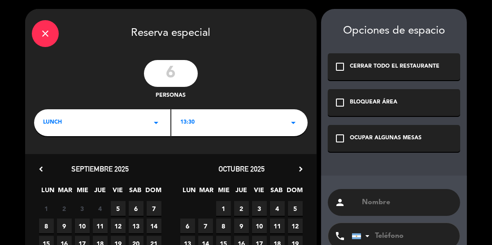
click at [142, 206] on span "6" at bounding box center [136, 209] width 15 height 15
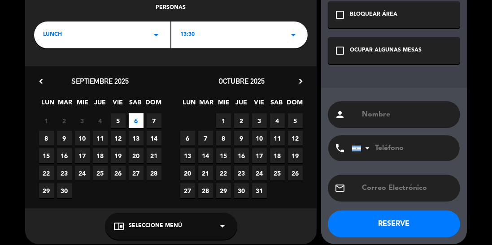
scroll to position [90, 0]
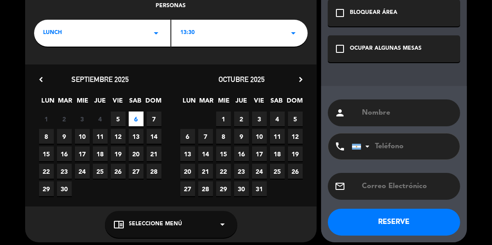
click at [166, 227] on span "Seleccione Menú" at bounding box center [155, 224] width 53 height 9
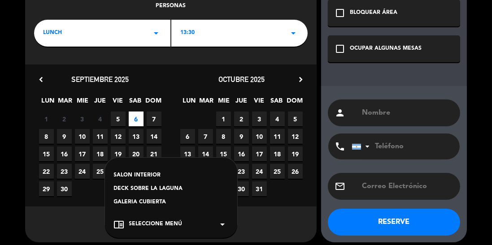
click at [155, 173] on div "SALON INTERIOR" at bounding box center [171, 175] width 114 height 9
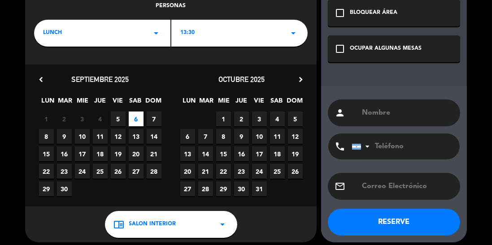
click at [372, 49] on div "OCUPAR ALGUNAS MESAS" at bounding box center [386, 48] width 72 height 9
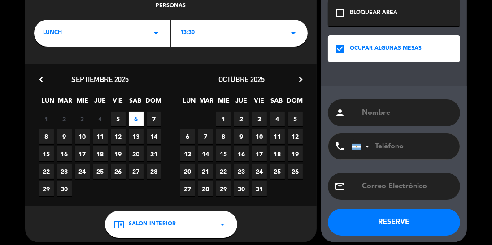
click at [379, 112] on input "text" at bounding box center [407, 113] width 92 height 13
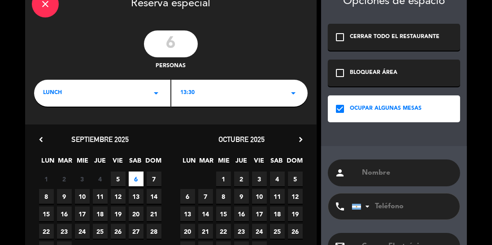
scroll to position [26, 0]
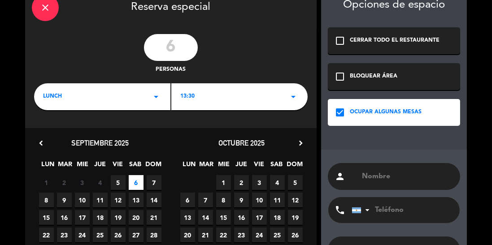
click at [166, 51] on input "6" at bounding box center [171, 47] width 54 height 27
click at [174, 39] on input "6" at bounding box center [171, 47] width 54 height 27
type input "3"
click at [244, 100] on div "13:30 arrow_drop_down" at bounding box center [239, 96] width 136 height 27
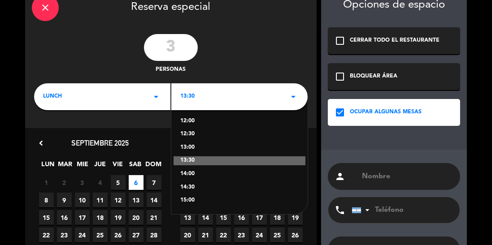
click at [212, 134] on div "12:30" at bounding box center [239, 134] width 118 height 9
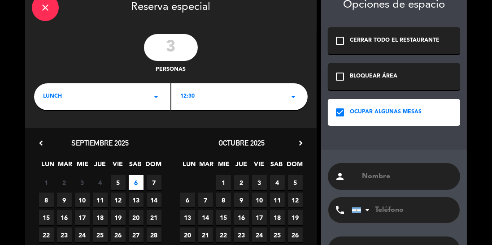
click at [372, 178] on input "text" at bounding box center [407, 177] width 92 height 13
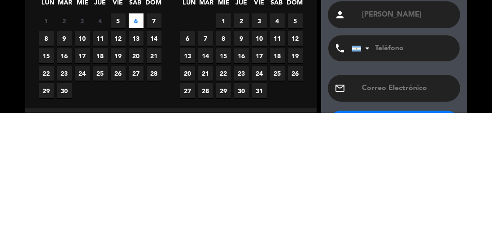
scroll to position [77, 0]
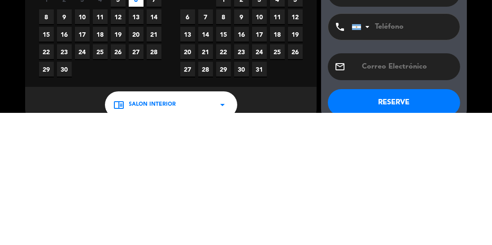
type input "Eleonora"
click at [407, 162] on input "tel" at bounding box center [401, 159] width 99 height 26
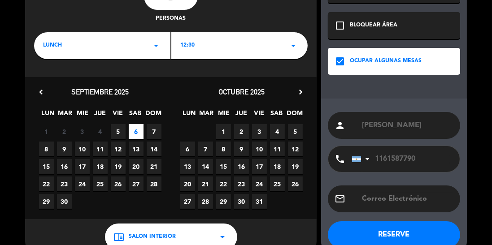
scroll to position [96, 0]
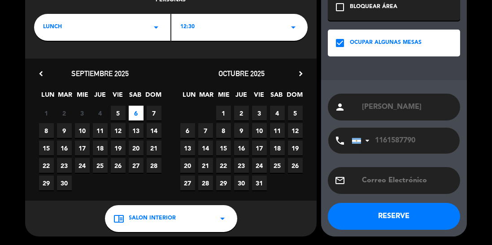
type input "1161587790"
click at [414, 219] on button "RESERVE" at bounding box center [394, 216] width 132 height 27
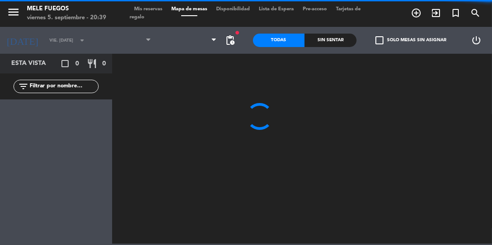
type input "sáb. [DATE]"
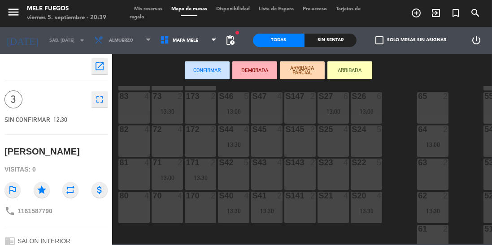
scroll to position [141, 0]
click at [370, 140] on div "S24 5" at bounding box center [366, 142] width 31 height 31
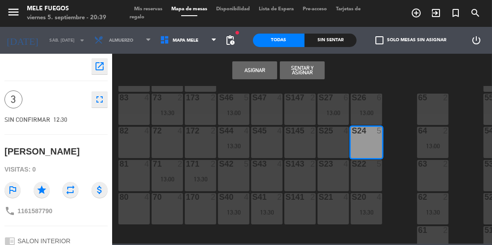
click at [254, 75] on button "Asignar" at bounding box center [254, 70] width 45 height 18
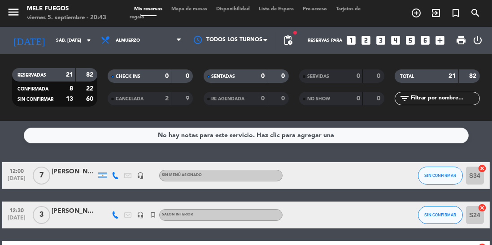
click at [197, 10] on span "Mapa de mesas" at bounding box center [189, 9] width 45 height 5
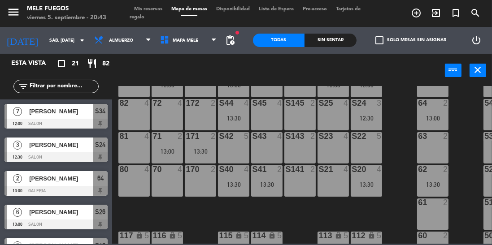
scroll to position [169, 0]
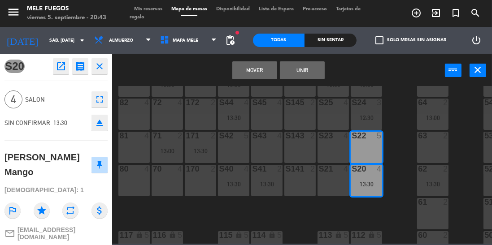
click at [259, 70] on button "Mover" at bounding box center [254, 70] width 45 height 18
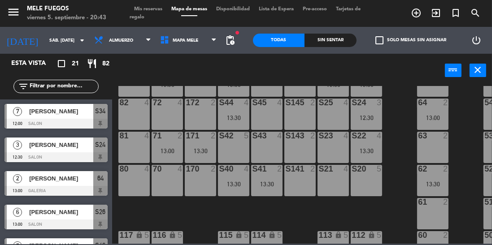
scroll to position [0, 0]
click at [375, 186] on div "S20 5" at bounding box center [366, 180] width 31 height 31
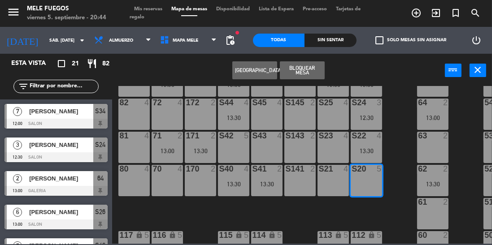
click at [335, 191] on div "S21 4" at bounding box center [333, 180] width 31 height 31
click at [255, 70] on button "[GEOGRAPHIC_DATA]" at bounding box center [254, 70] width 45 height 18
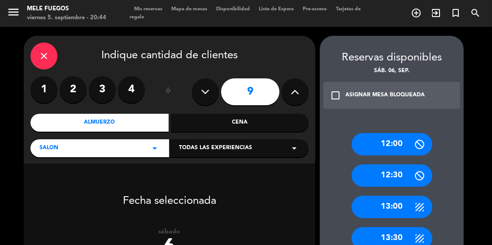
click at [204, 90] on icon at bounding box center [206, 91] width 9 height 13
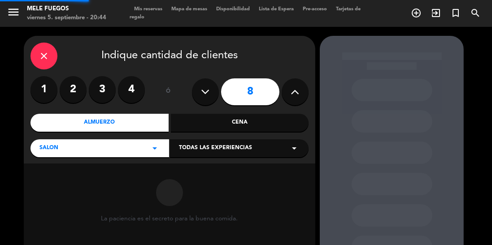
click at [204, 89] on icon at bounding box center [206, 91] width 9 height 13
click at [202, 90] on icon at bounding box center [206, 91] width 9 height 13
type input "6"
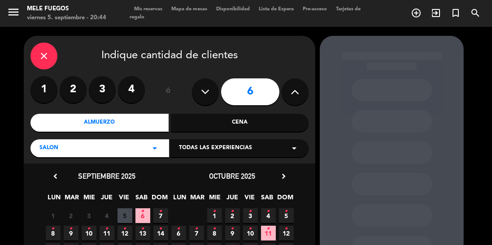
scroll to position [73, 0]
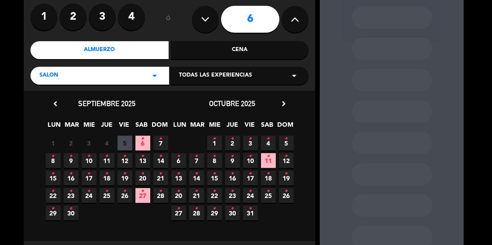
click at [143, 144] on icon "•" at bounding box center [142, 139] width 3 height 14
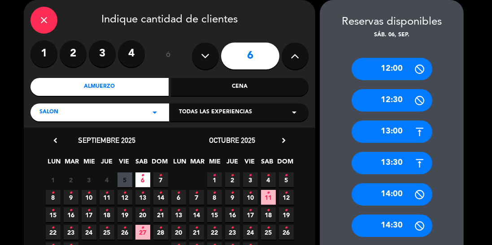
scroll to position [72, 0]
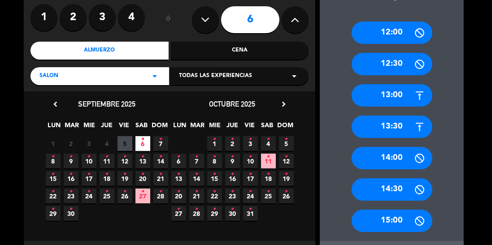
click at [399, 125] on div "13:30" at bounding box center [392, 127] width 81 height 22
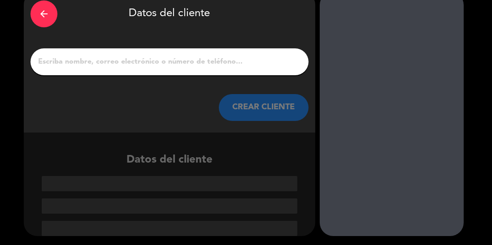
scroll to position [1, 0]
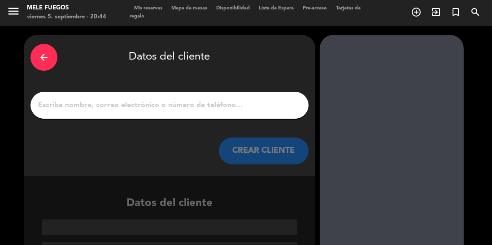
click at [245, 110] on input "1" at bounding box center [169, 105] width 265 height 13
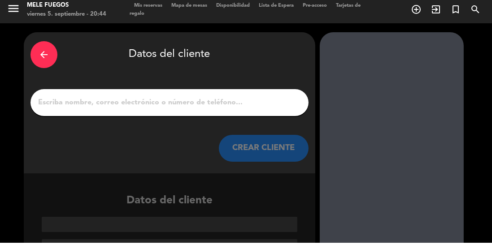
scroll to position [0, 0]
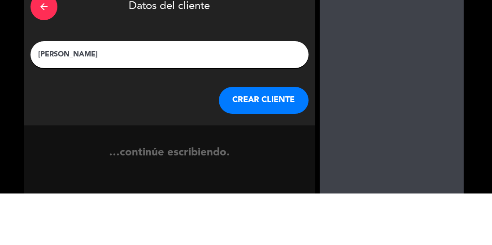
type input "Martin Et"
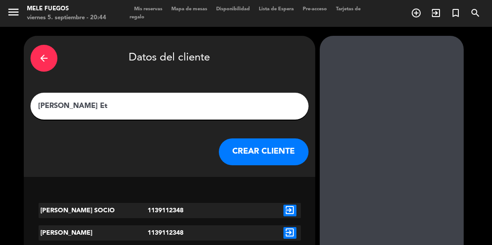
scroll to position [28, 0]
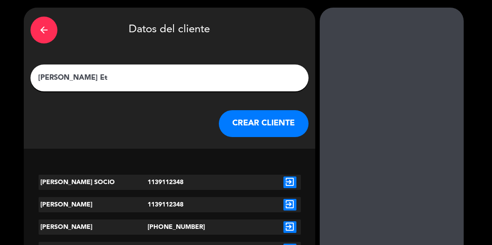
click at [294, 182] on icon "exit_to_app" at bounding box center [290, 183] width 13 height 12
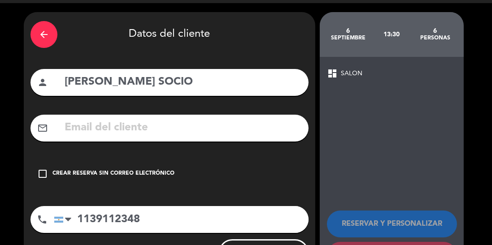
scroll to position [24, 0]
click at [46, 177] on icon "check_box_outline_blank" at bounding box center [42, 174] width 11 height 11
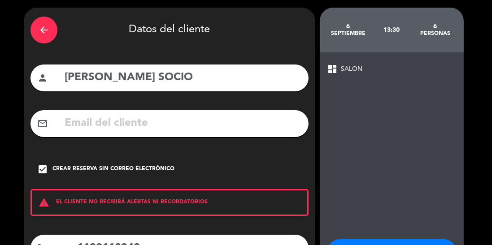
scroll to position [57, 0]
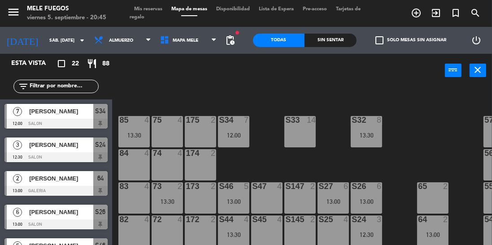
scroll to position [52, 0]
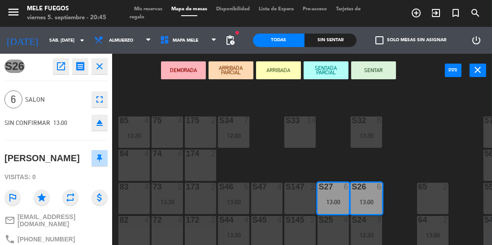
click at [412, 160] on div "100 8 101 8 102 8 103 8 104 8 S32 8 13:30 S33 14 S34 7 12:00 75 4 85 4 13:30 17…" at bounding box center [304, 186] width 375 height 201
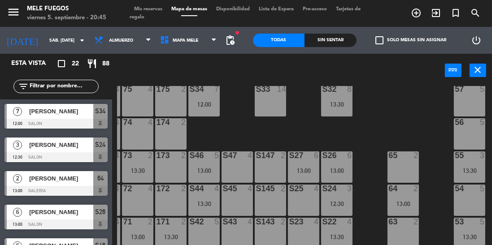
scroll to position [85, 30]
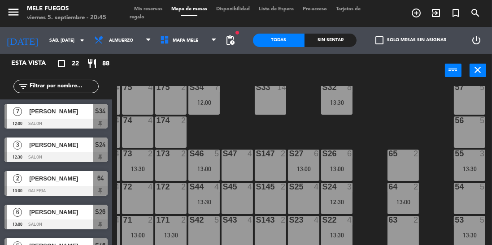
click at [373, 196] on div "100 8 101 8 102 8 103 8 104 8 S32 8 13:30 S33 14 S34 7 12:00 75 4 85 4 13:30 17…" at bounding box center [304, 186] width 375 height 201
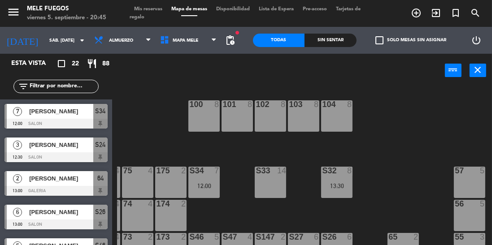
scroll to position [0, 30]
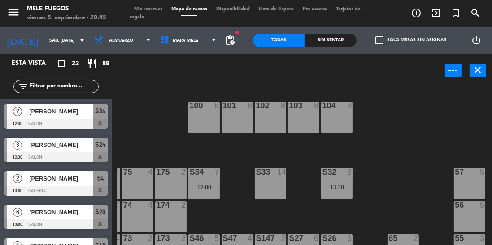
click at [45, 46] on input "sáb. [DATE]" at bounding box center [78, 41] width 66 height 14
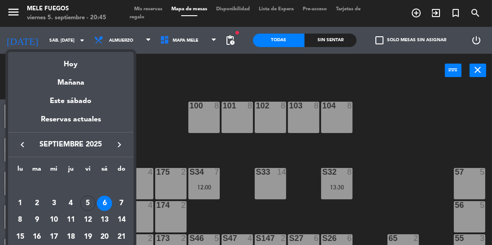
click at [90, 204] on div "5" at bounding box center [87, 203] width 15 height 15
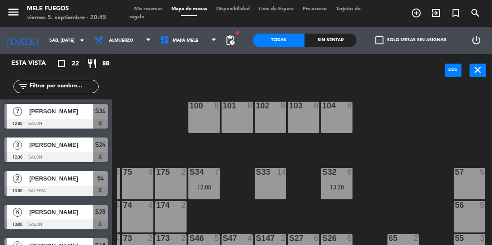
type input "vie. [DATE]"
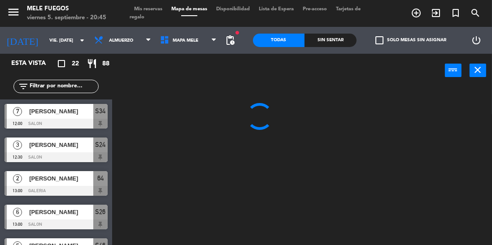
scroll to position [0, 0]
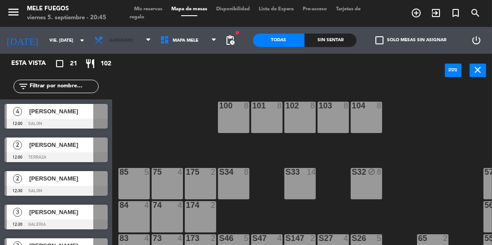
click at [129, 46] on span "Almuerzo" at bounding box center [123, 41] width 66 height 20
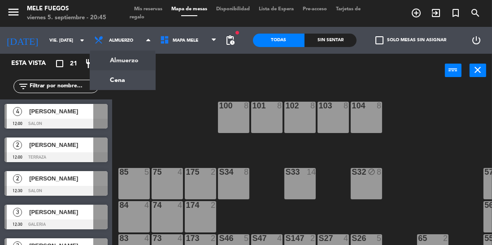
click at [131, 84] on ng-component "menu Mele Fuegos viernes 5. septiembre - 20:45 Mis reservas Mapa de mesas Dispo…" at bounding box center [246, 143] width 492 height 287
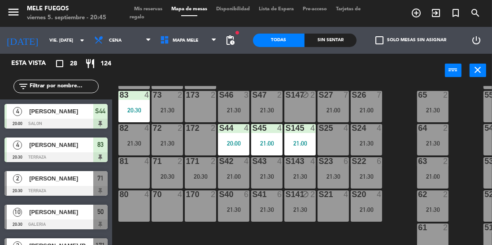
scroll to position [150, 0]
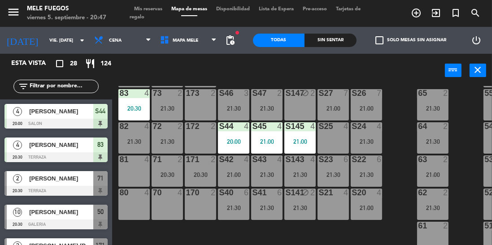
click at [404, 125] on div "100 8 101 8 102 8 103 8 104 8 S32 7 20:30 S33 14 21:00 S34 7 21:00 75 4 85 5 17…" at bounding box center [304, 186] width 375 height 201
click at [59, 85] on input "text" at bounding box center [64, 87] width 70 height 10
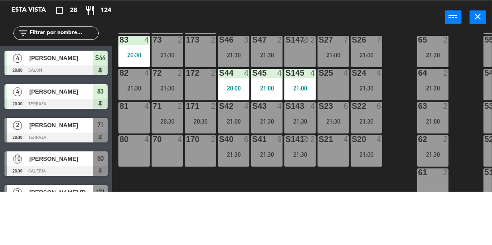
type input "J"
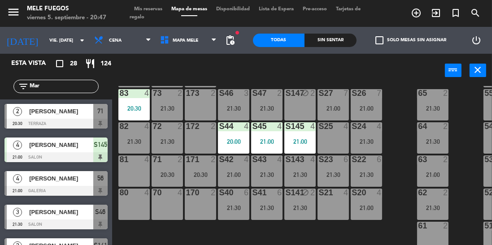
type input "Mar"
click at [68, 149] on span "[PERSON_NAME]" at bounding box center [61, 144] width 64 height 9
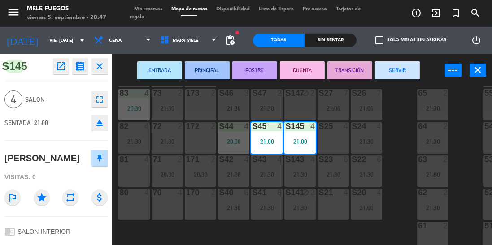
click at [400, 124] on div "100 8 101 8 102 8 103 8 104 8 S32 7 20:30 S33 14 21:00 S34 7 21:00 75 4 85 5 17…" at bounding box center [304, 186] width 375 height 201
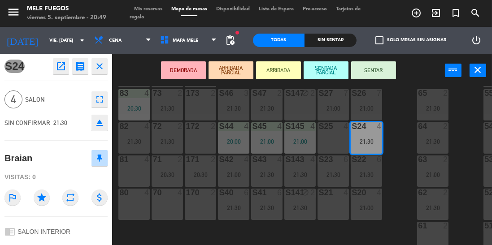
click at [395, 114] on div "100 8 101 8 102 8 103 8 104 8 S32 7 20:30 S33 14 21:00 S34 7 21:00 75 4 85 5 17…" at bounding box center [304, 186] width 375 height 201
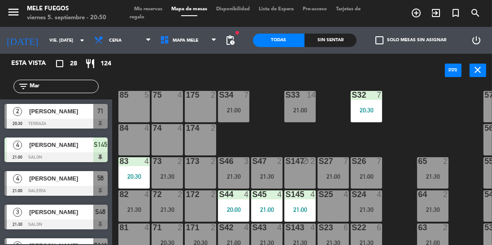
scroll to position [69, 0]
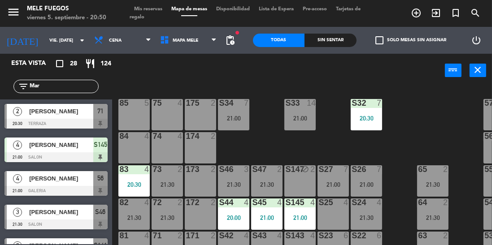
click at [298, 117] on div "21:00" at bounding box center [300, 118] width 31 height 6
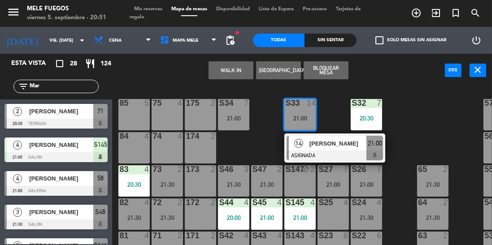
click at [428, 107] on div "100 8 101 8 102 8 103 8 104 8 S32 7 20:30 S33 14 21:00 14 Nuñez Pessano ASIGNAD…" at bounding box center [304, 186] width 375 height 201
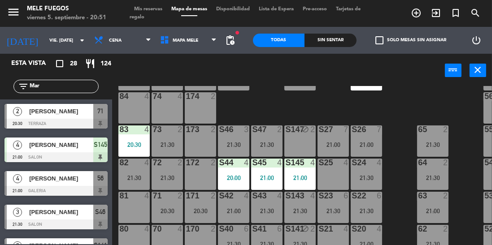
scroll to position [119, 0]
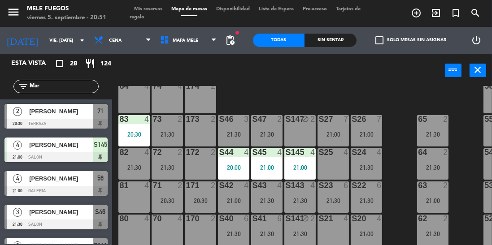
click at [378, 128] on div "S26 7 21:00" at bounding box center [366, 130] width 31 height 31
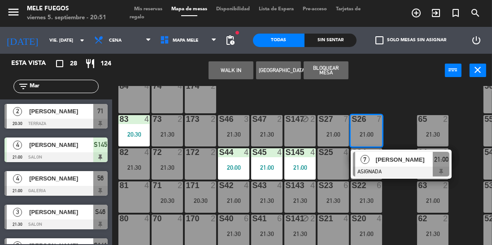
click at [431, 83] on div "WALK IN Crear Reserva Bloquear Mesa power_input close" at bounding box center [278, 71] width 333 height 34
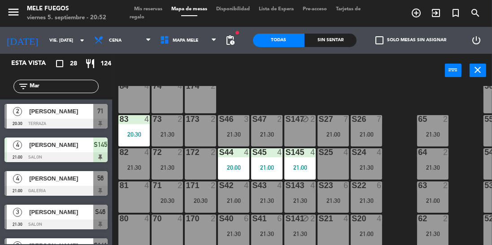
click at [417, 87] on div "100 8 101 8 102 8 103 8 104 8 S32 7 20:30 S33 14 21:00 S34 7 21:00 75 4 85 5 17…" at bounding box center [304, 186] width 375 height 201
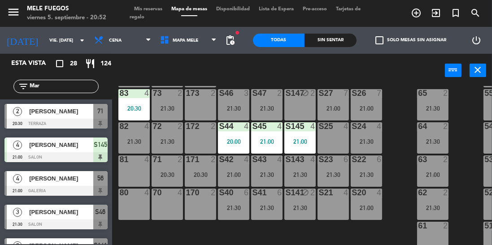
scroll to position [150, 0]
click at [373, 205] on div "21:00" at bounding box center [366, 208] width 31 height 6
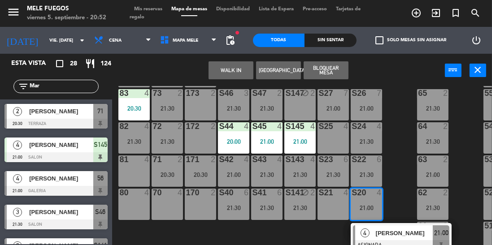
click at [406, 161] on div "100 8 101 8 102 8 103 8 104 8 S32 7 20:30 S33 14 21:00 S34 7 21:00 75 4 85 5 17…" at bounding box center [304, 186] width 375 height 201
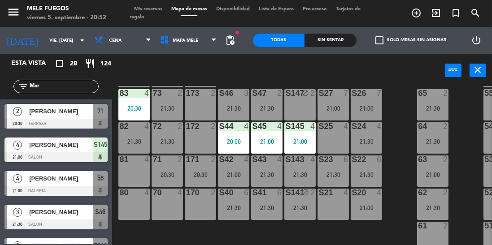
click at [368, 172] on div "21:30" at bounding box center [366, 175] width 31 height 6
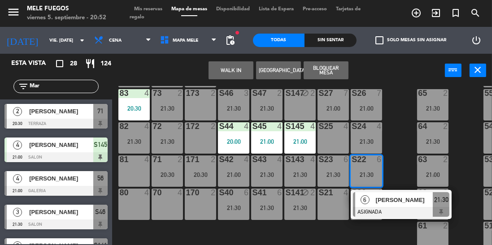
click at [407, 139] on div "100 8 101 8 102 8 103 8 104 8 S32 7 20:30 S33 14 21:00 S34 7 21:00 75 4 85 5 17…" at bounding box center [304, 186] width 375 height 201
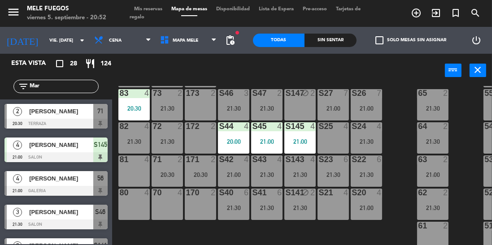
click at [395, 153] on div "100 8 101 8 102 8 103 8 104 8 S32 7 20:30 S33 14 21:00 S34 7 21:00 75 4 85 5 17…" at bounding box center [304, 186] width 375 height 201
click at [263, 205] on div "21:30" at bounding box center [266, 208] width 31 height 6
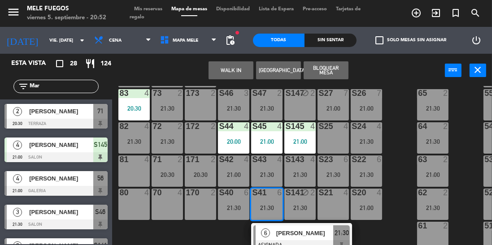
click at [396, 131] on div "100 8 101 8 102 8 103 8 104 8 S32 7 20:30 S33 14 21:00 S34 7 21:00 75 4 85 5 17…" at bounding box center [304, 186] width 375 height 201
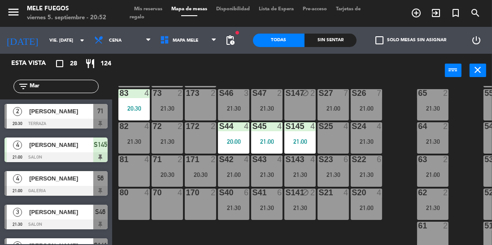
click at [239, 164] on div "S42 4 21:00" at bounding box center [233, 171] width 31 height 31
click at [396, 119] on div "100 8 101 8 102 8 103 8 104 8 S32 7 20:30 S33 14 21:00 S34 7 21:00 75 4 85 5 17…" at bounding box center [304, 186] width 375 height 201
click at [373, 105] on div "21:00" at bounding box center [366, 108] width 31 height 6
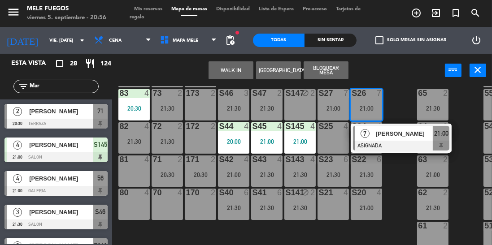
click at [408, 141] on div at bounding box center [401, 146] width 96 height 10
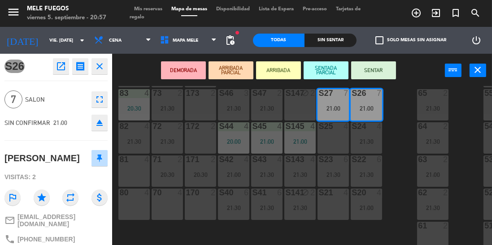
click at [378, 66] on button "SENTAR" at bounding box center [373, 70] width 45 height 18
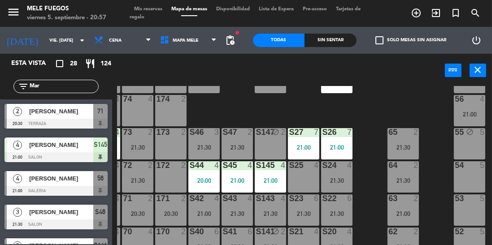
scroll to position [106, 30]
click at [470, 112] on div "21:00" at bounding box center [469, 115] width 31 height 6
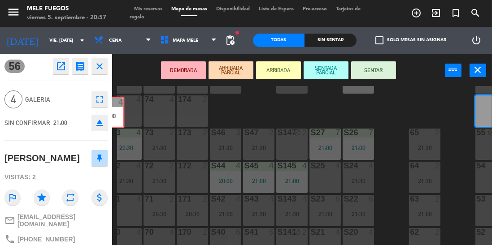
scroll to position [106, 0]
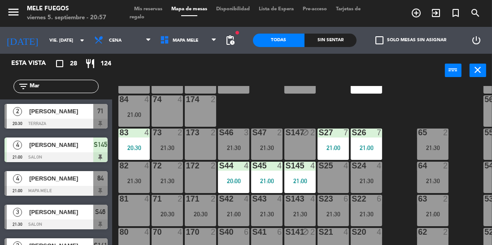
click at [137, 115] on div "21:00" at bounding box center [133, 115] width 31 height 6
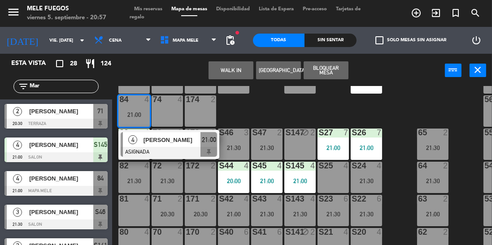
click at [174, 146] on div "[PERSON_NAME]" at bounding box center [172, 140] width 58 height 15
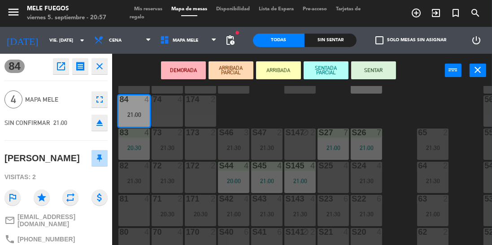
click at [373, 72] on button "SENTAR" at bounding box center [373, 70] width 45 height 18
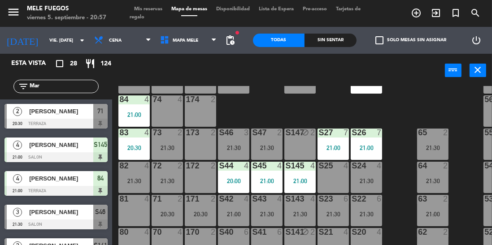
click at [171, 209] on div "71 2 20:30" at bounding box center [167, 210] width 31 height 31
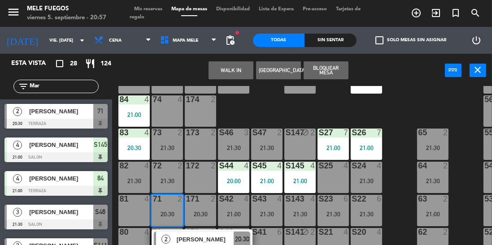
click at [210, 245] on div "[PERSON_NAME]" at bounding box center [205, 239] width 58 height 15
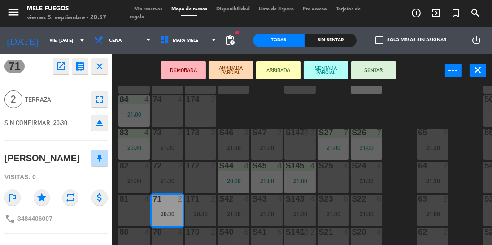
click at [377, 70] on button "SENTAR" at bounding box center [373, 70] width 45 height 18
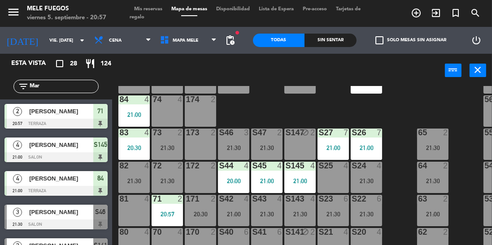
click at [199, 214] on div "20:30" at bounding box center [200, 214] width 31 height 6
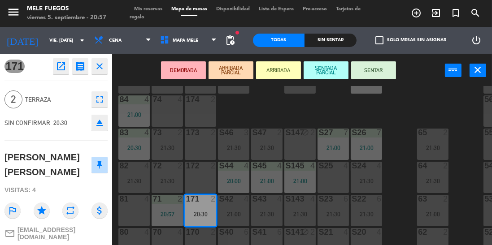
click at [383, 73] on button "SENTAR" at bounding box center [373, 70] width 45 height 18
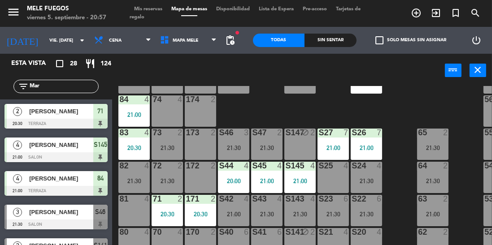
click at [210, 214] on div "20:30" at bounding box center [200, 214] width 31 height 6
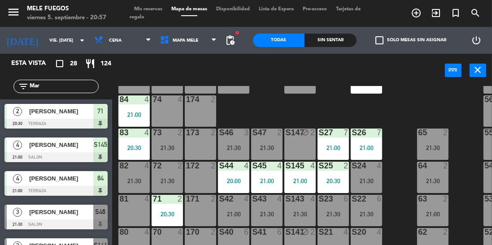
click at [368, 210] on div "S22 6 21:30" at bounding box center [366, 210] width 31 height 31
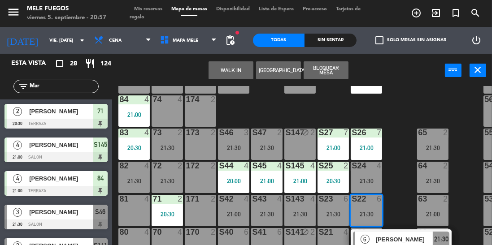
click at [419, 173] on div "64 2 21:30" at bounding box center [432, 177] width 31 height 31
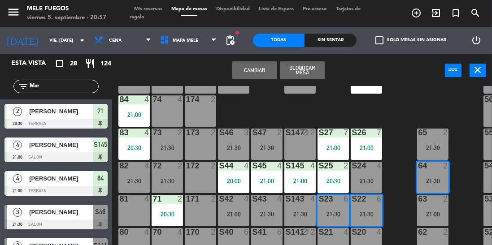
click at [230, 213] on div "21:00" at bounding box center [233, 214] width 31 height 6
click at [398, 148] on div "100 8 101 8 102 8 103 8 104 8 S32 7 20:30 S33 14 21:00 S34 7 21:00 75 4 85 5 17…" at bounding box center [304, 186] width 375 height 201
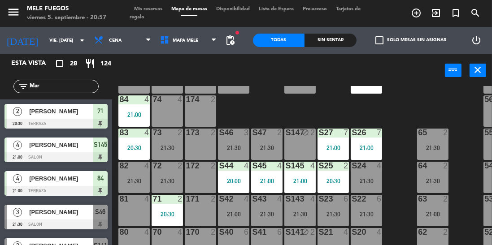
click at [239, 215] on div "21:00" at bounding box center [233, 214] width 31 height 6
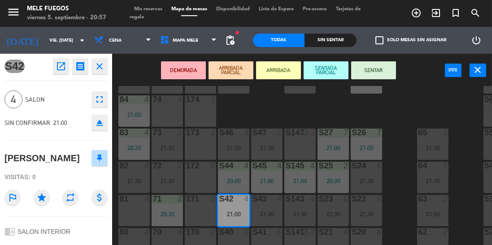
click at [371, 66] on button "SENTAR" at bounding box center [373, 70] width 45 height 18
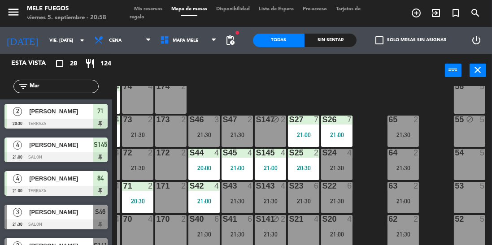
scroll to position [118, 30]
